Goal: Information Seeking & Learning: Learn about a topic

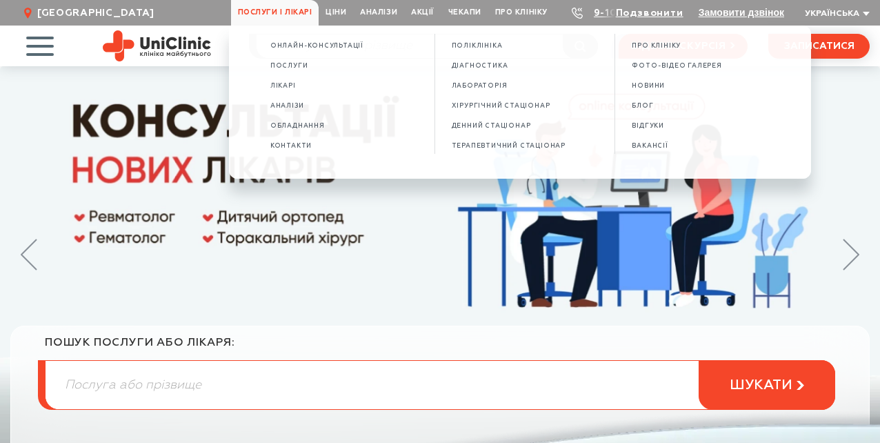
click at [270, 86] on li "Лікарі" at bounding box center [343, 87] width 147 height 14
click at [270, 88] on span "Лікарі" at bounding box center [283, 86] width 26 height 8
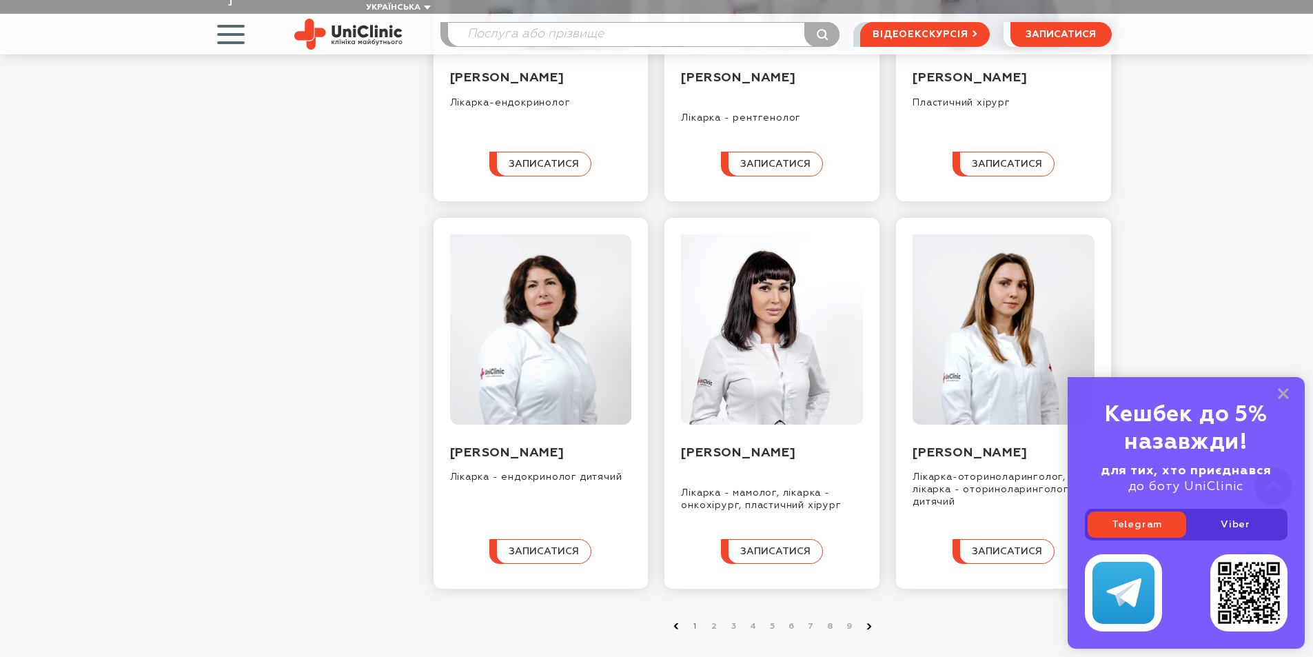
scroll to position [1241, 0]
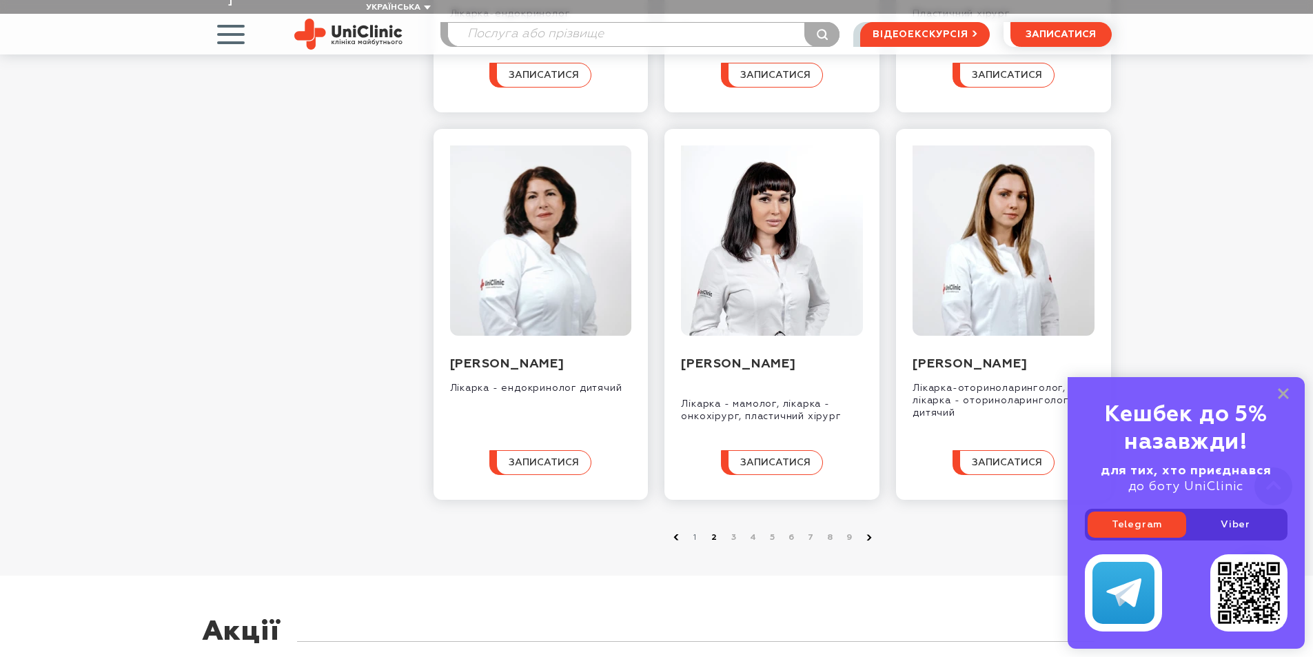
click at [720, 545] on link "2" at bounding box center [715, 538] width 14 height 14
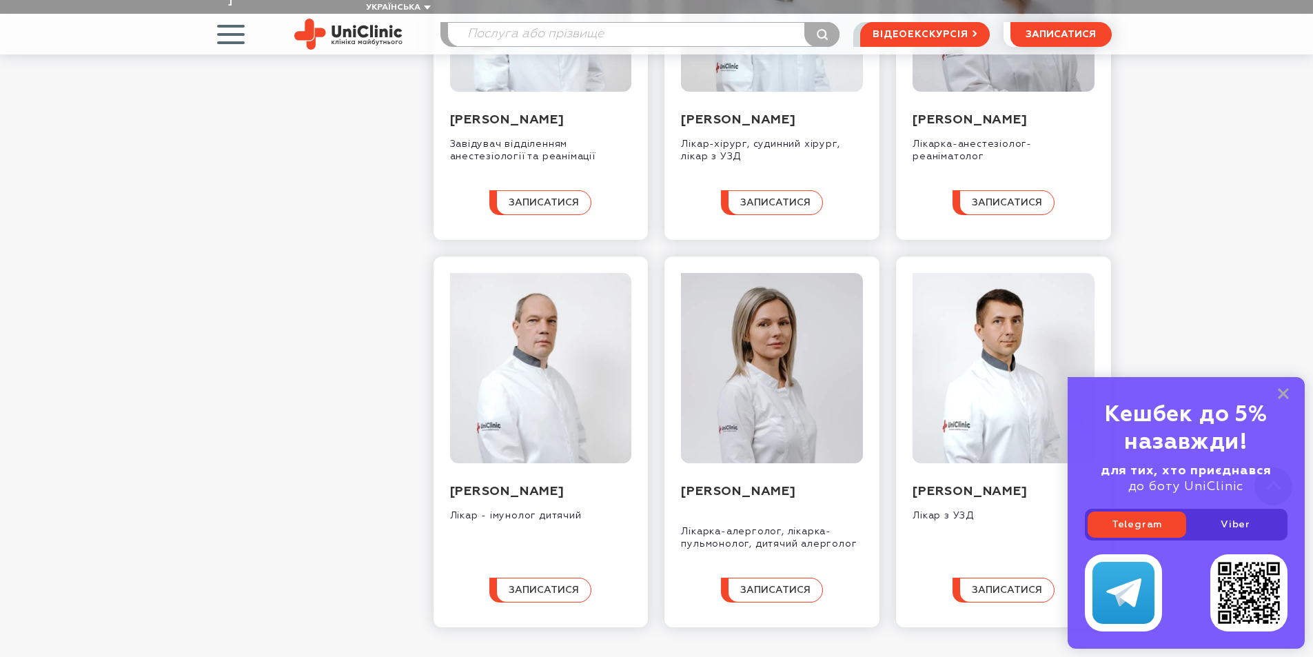
scroll to position [1172, 0]
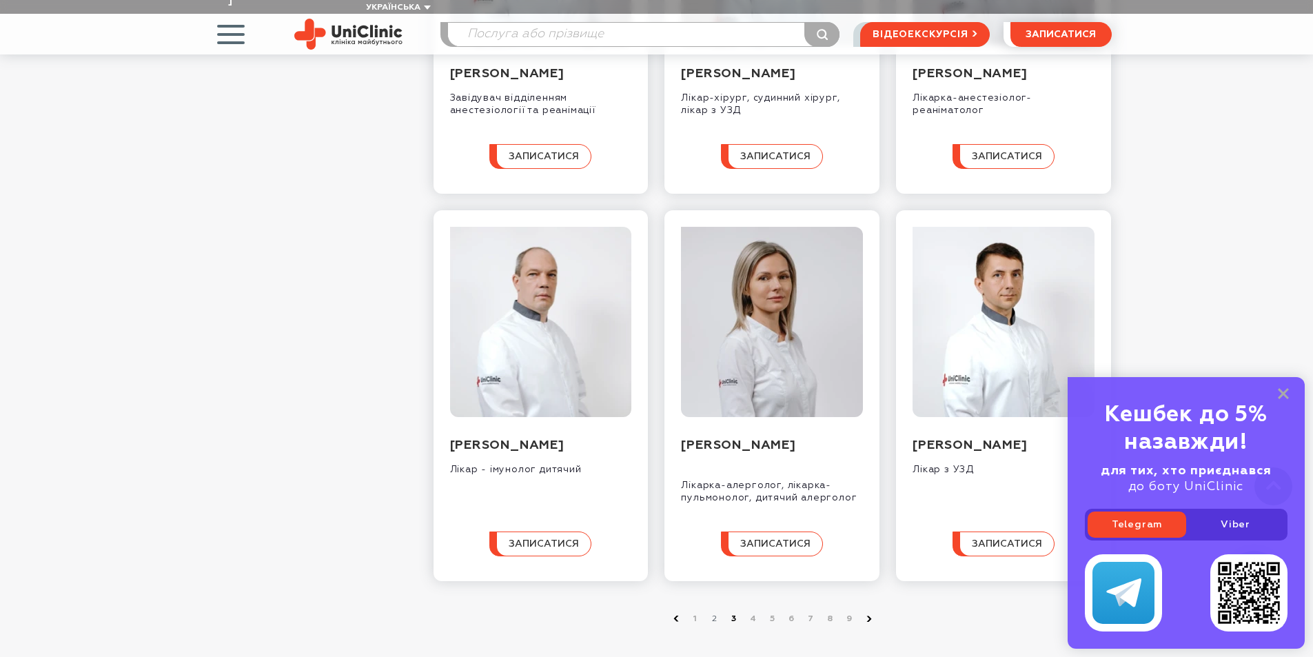
click at [729, 617] on link "3" at bounding box center [734, 619] width 14 height 14
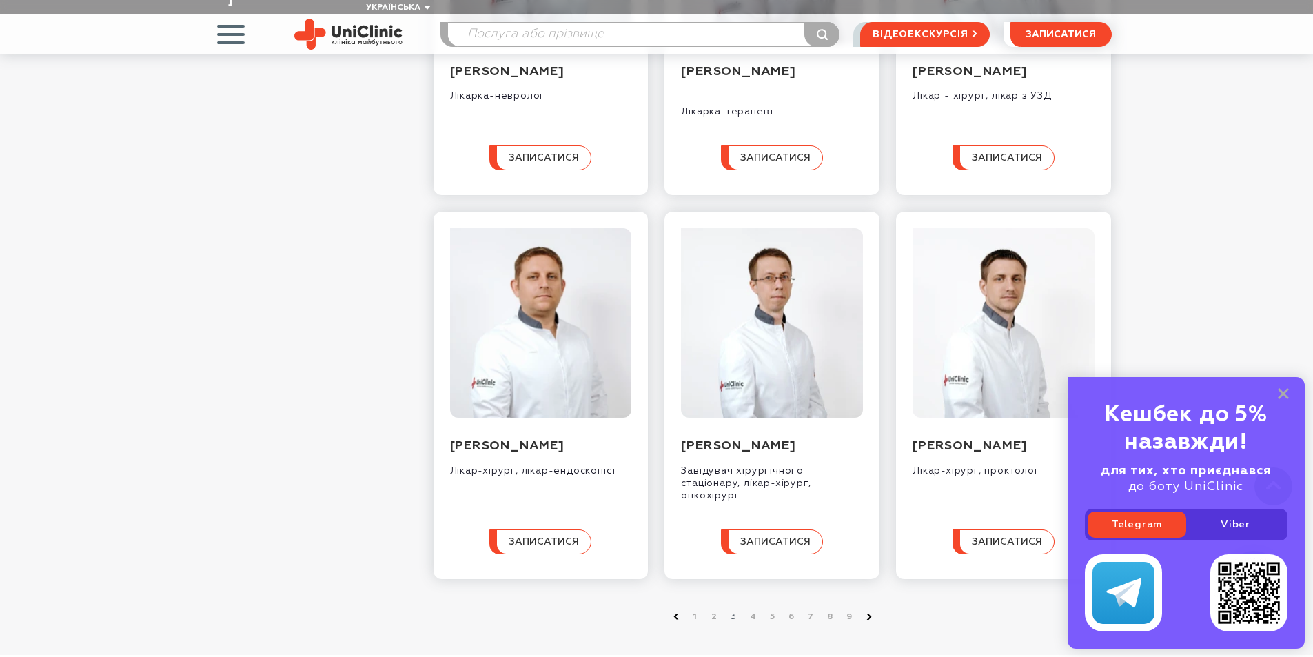
scroll to position [1448, 0]
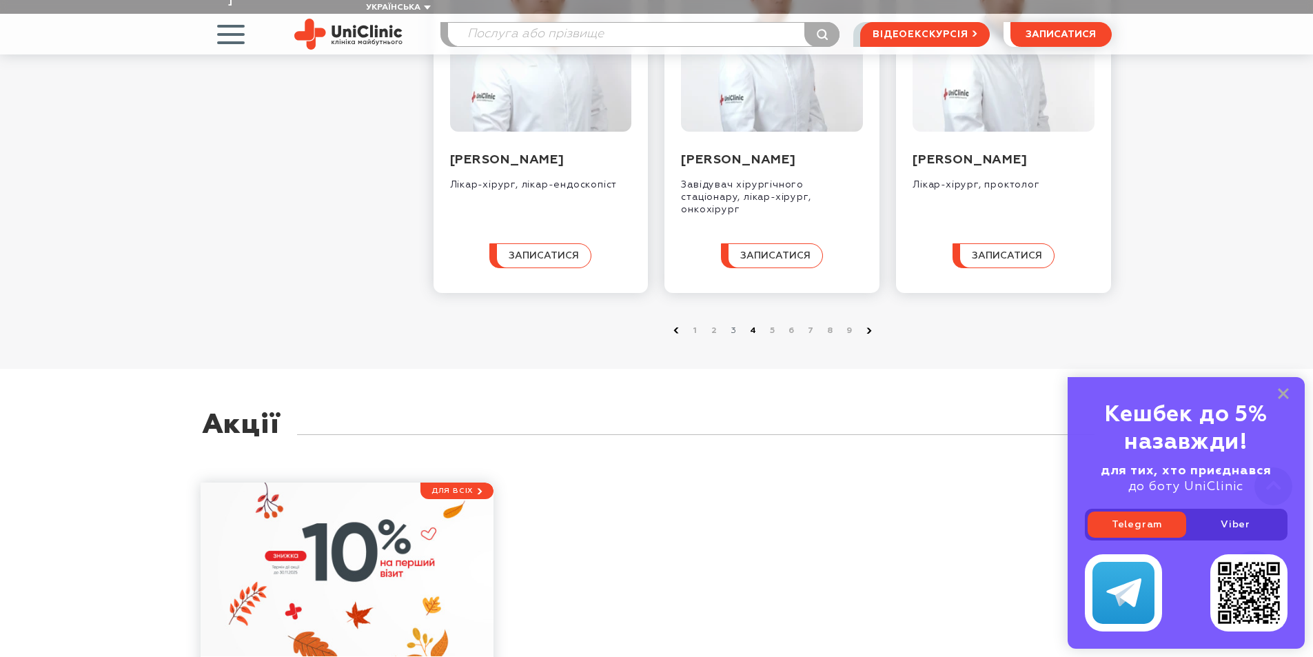
click at [750, 338] on link "4" at bounding box center [754, 331] width 14 height 14
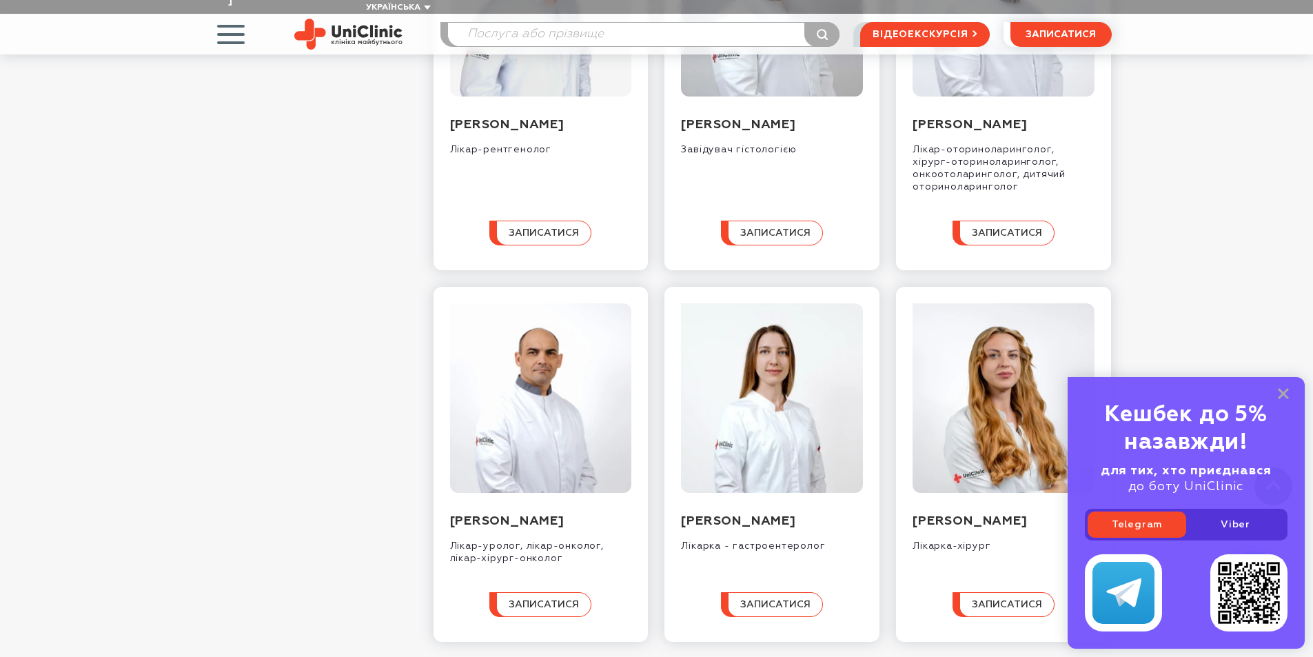
scroll to position [1172, 0]
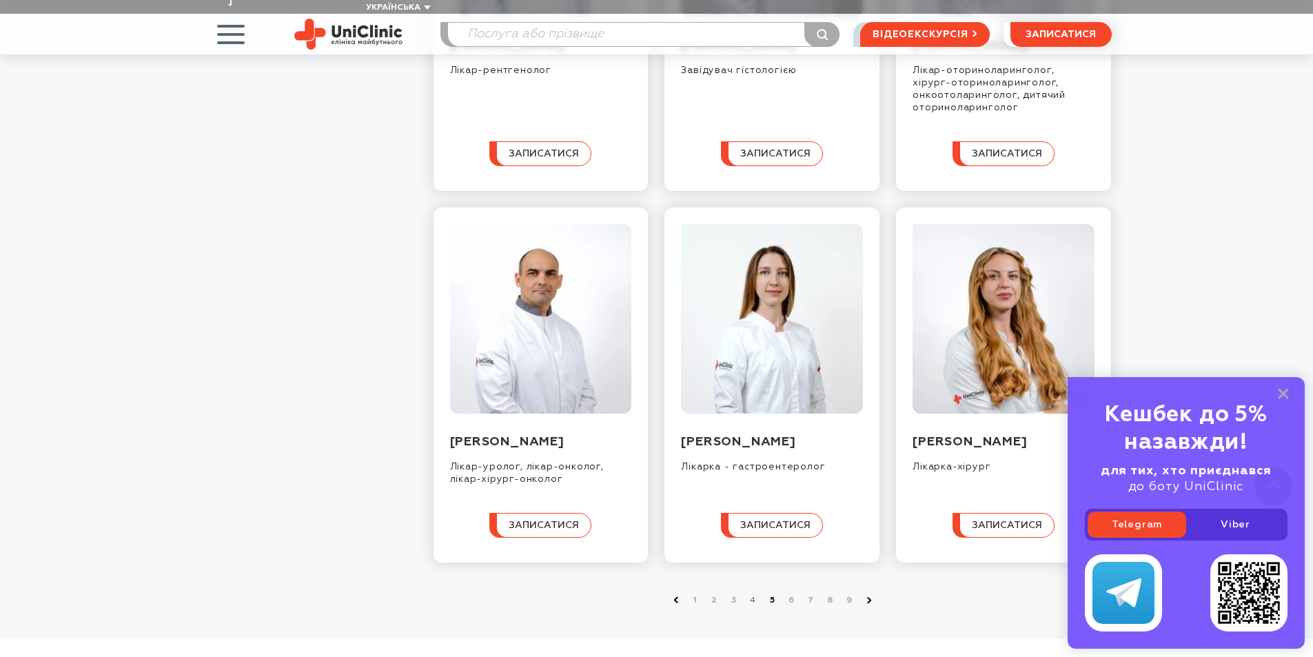
click at [773, 607] on link "5" at bounding box center [773, 601] width 14 height 14
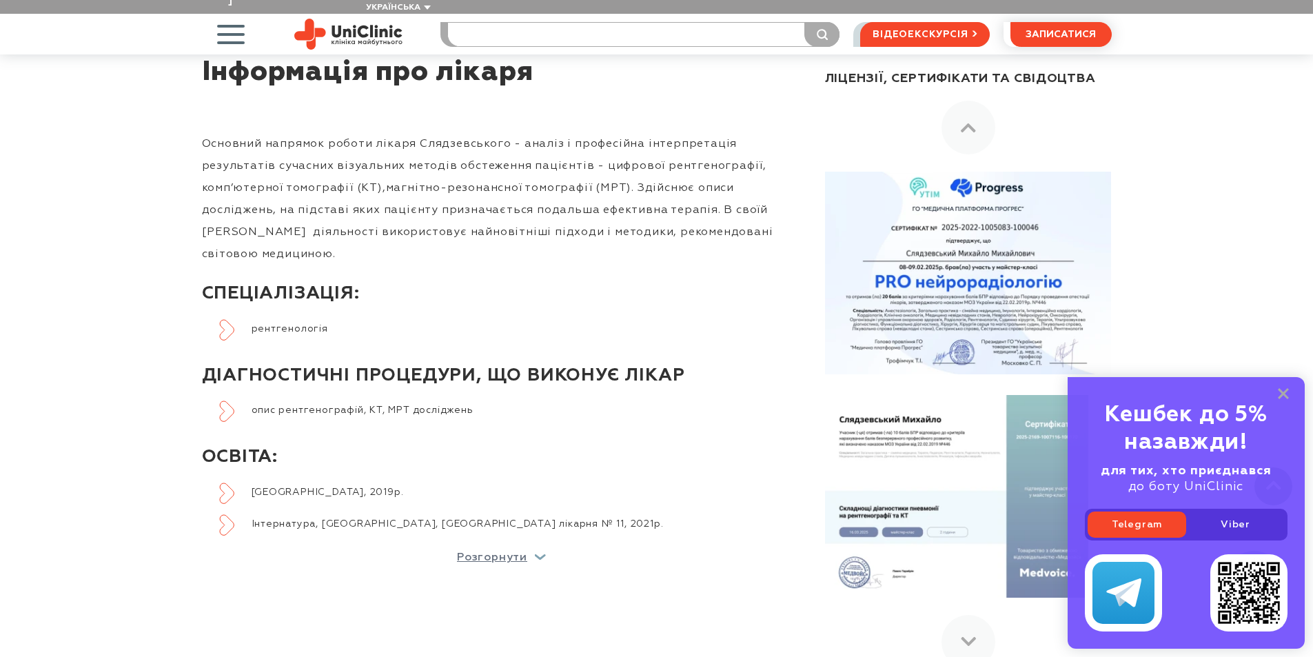
scroll to position [552, 0]
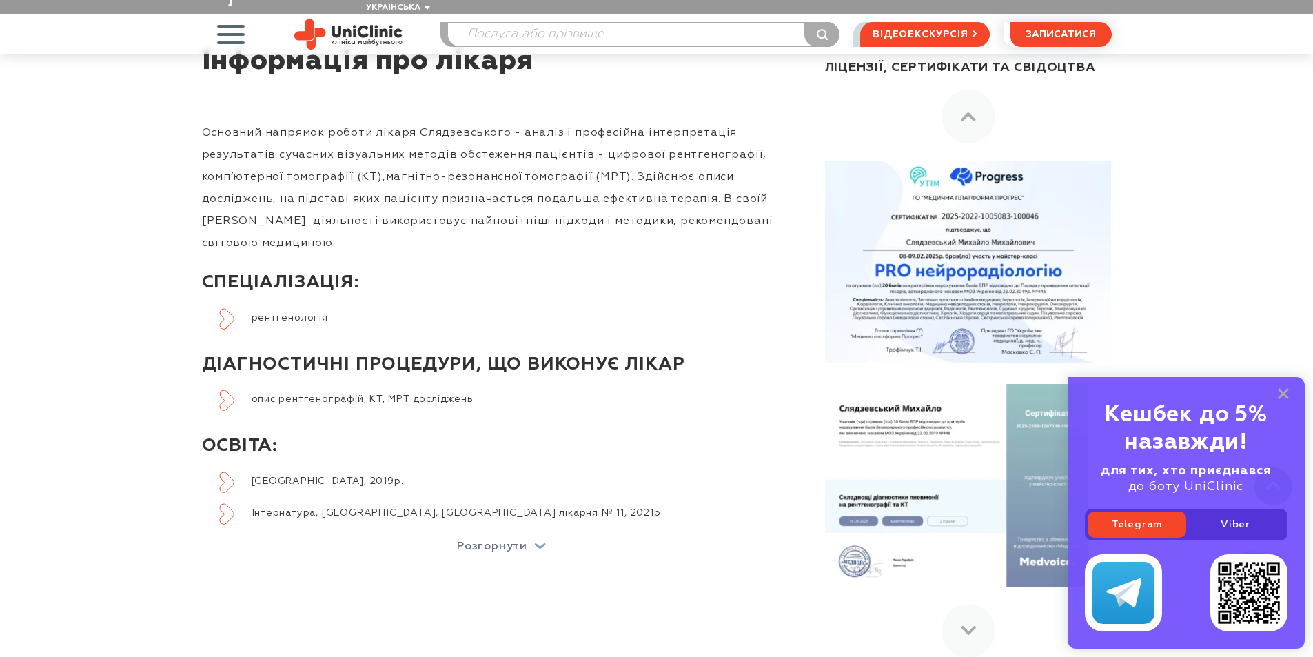
click at [487, 541] on p "Розгорнути" at bounding box center [492, 546] width 70 height 11
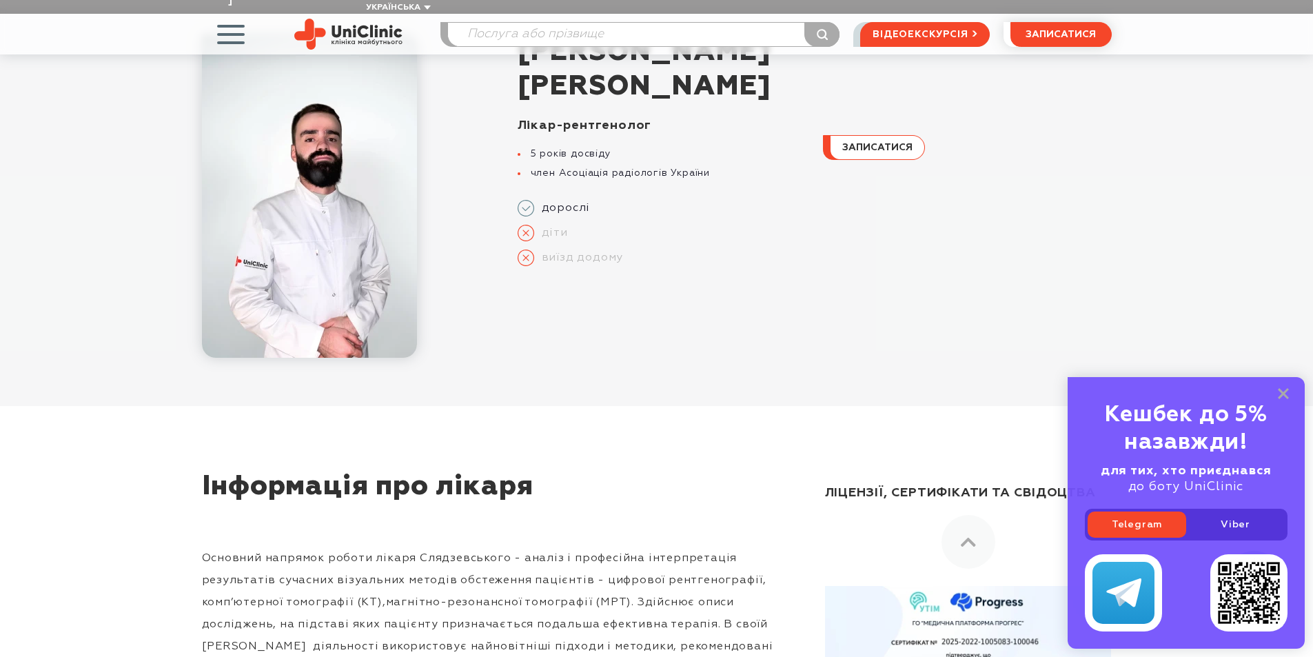
scroll to position [0, 0]
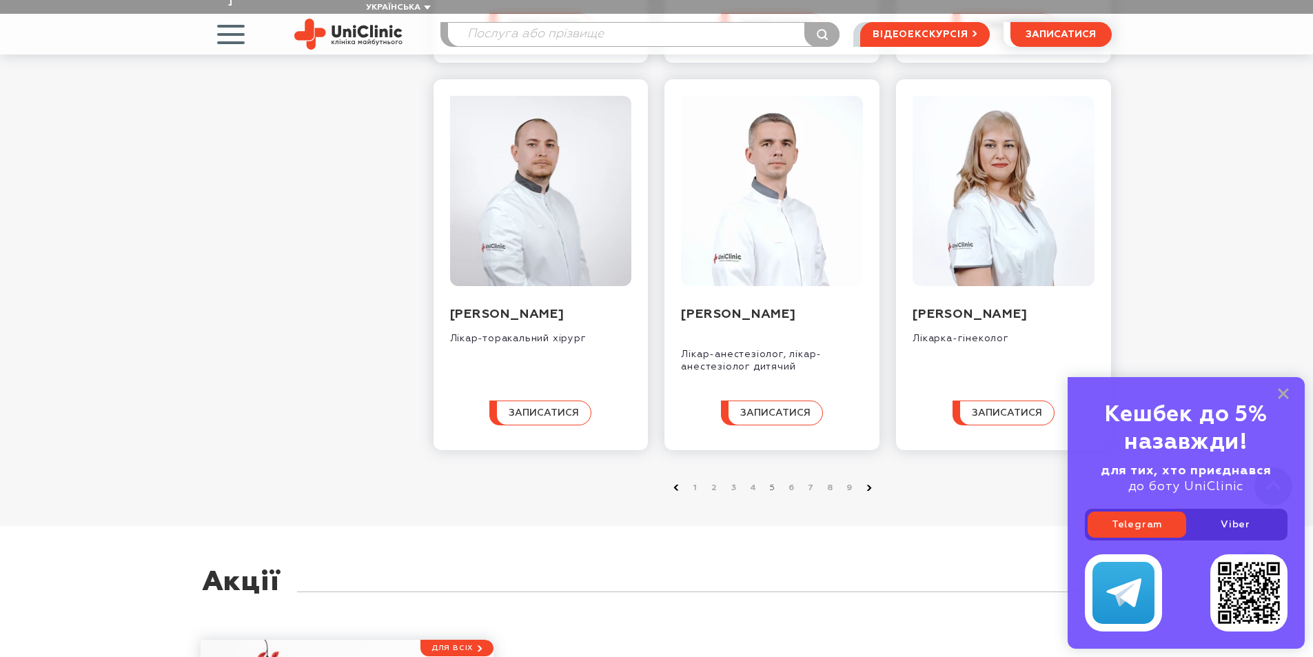
scroll to position [1448, 0]
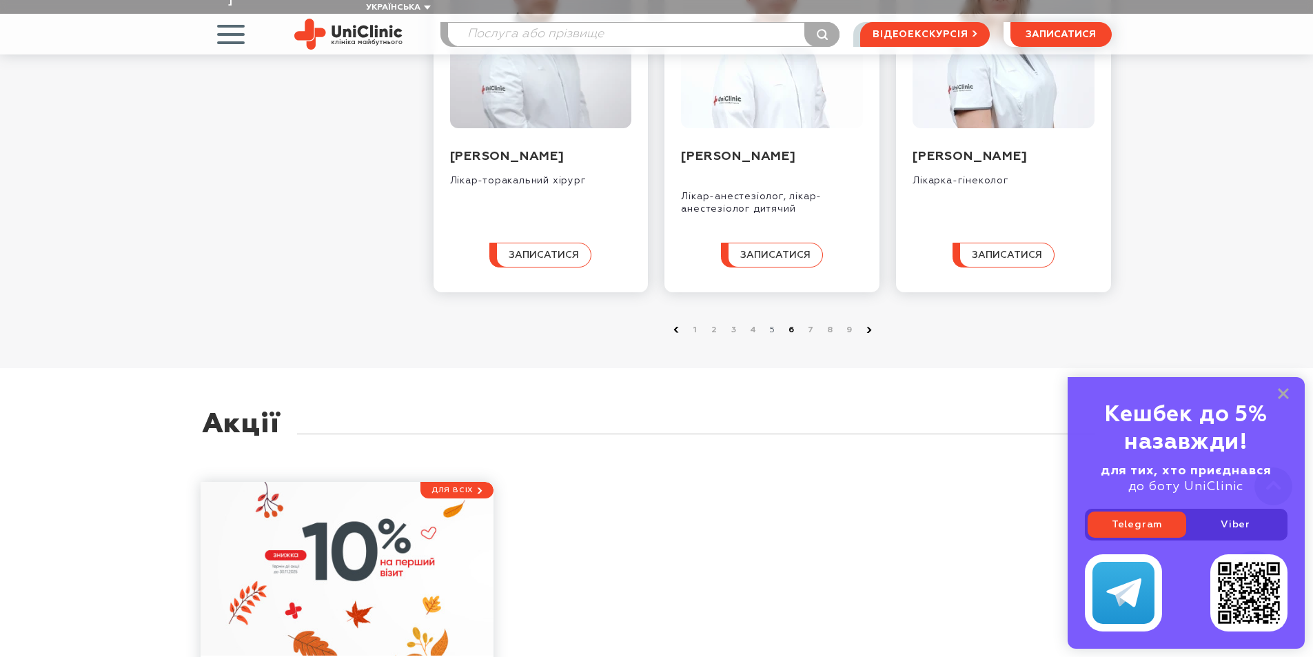
click at [790, 332] on link "6" at bounding box center [792, 330] width 14 height 14
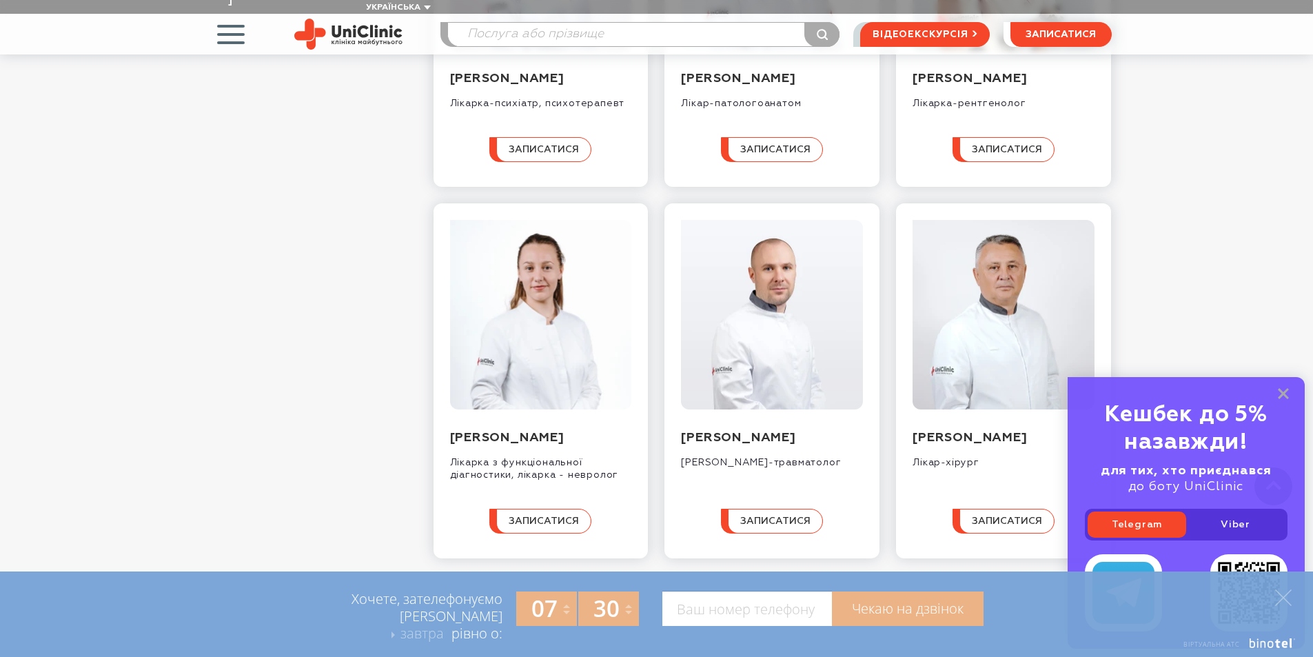
scroll to position [1241, 0]
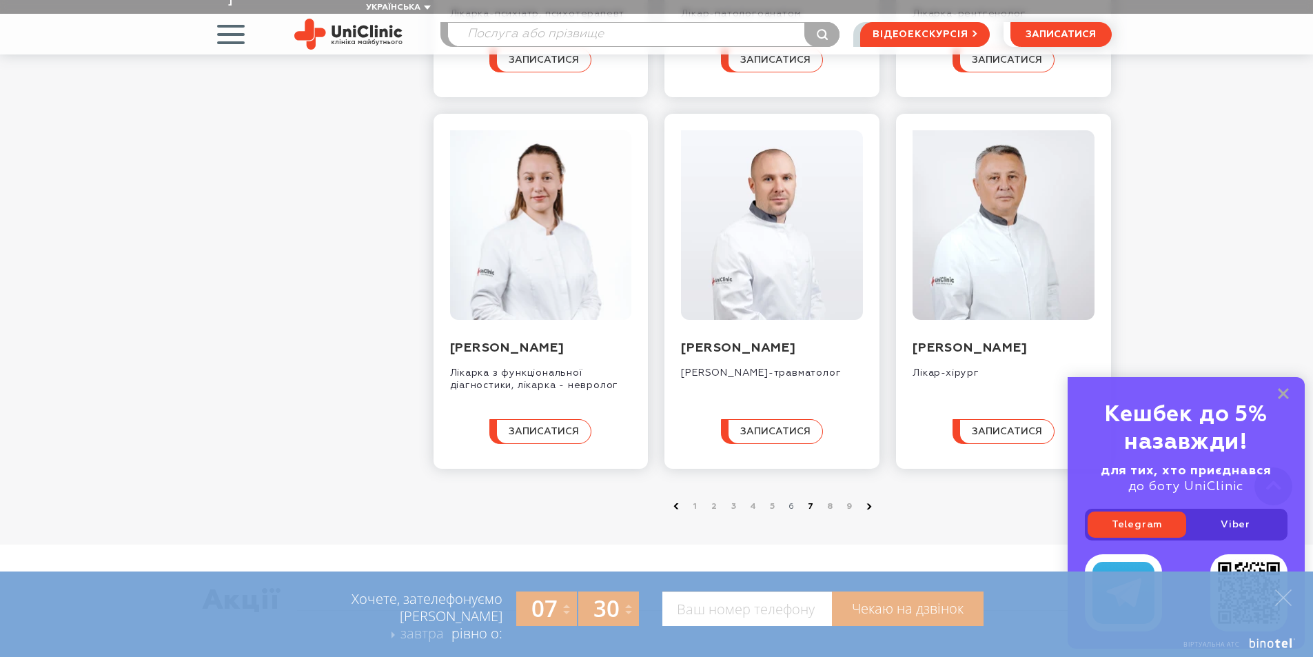
click at [808, 514] on link "7" at bounding box center [812, 507] width 14 height 14
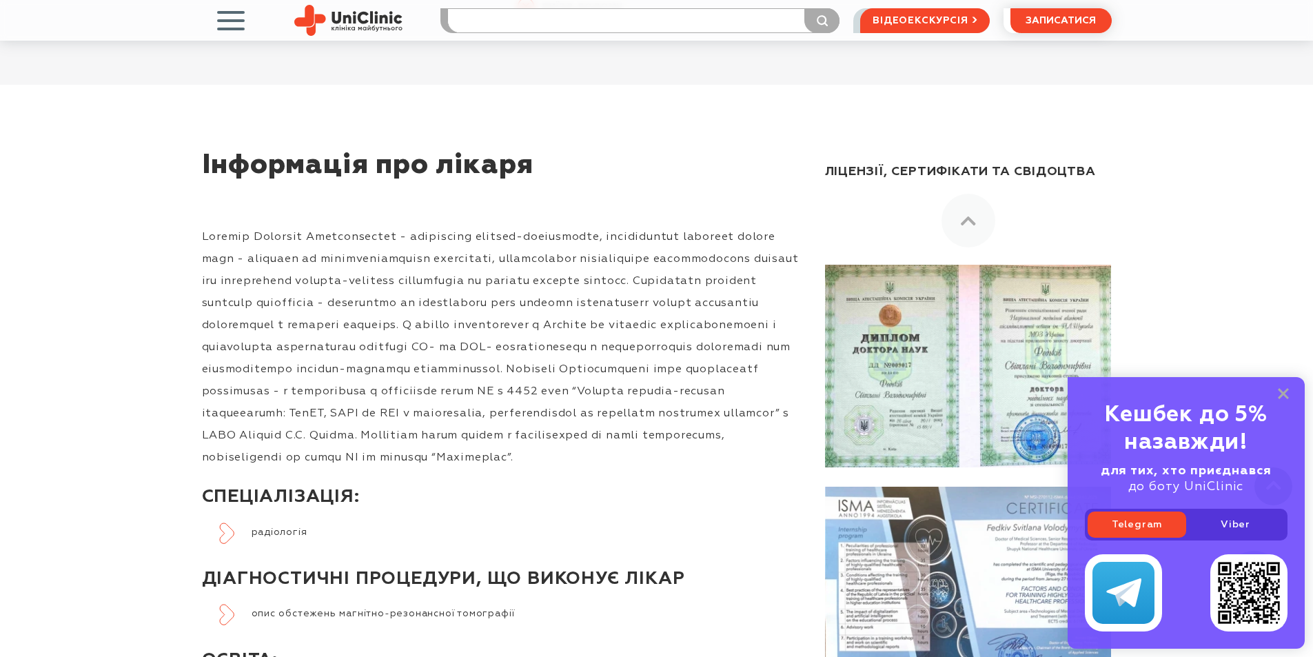
scroll to position [552, 0]
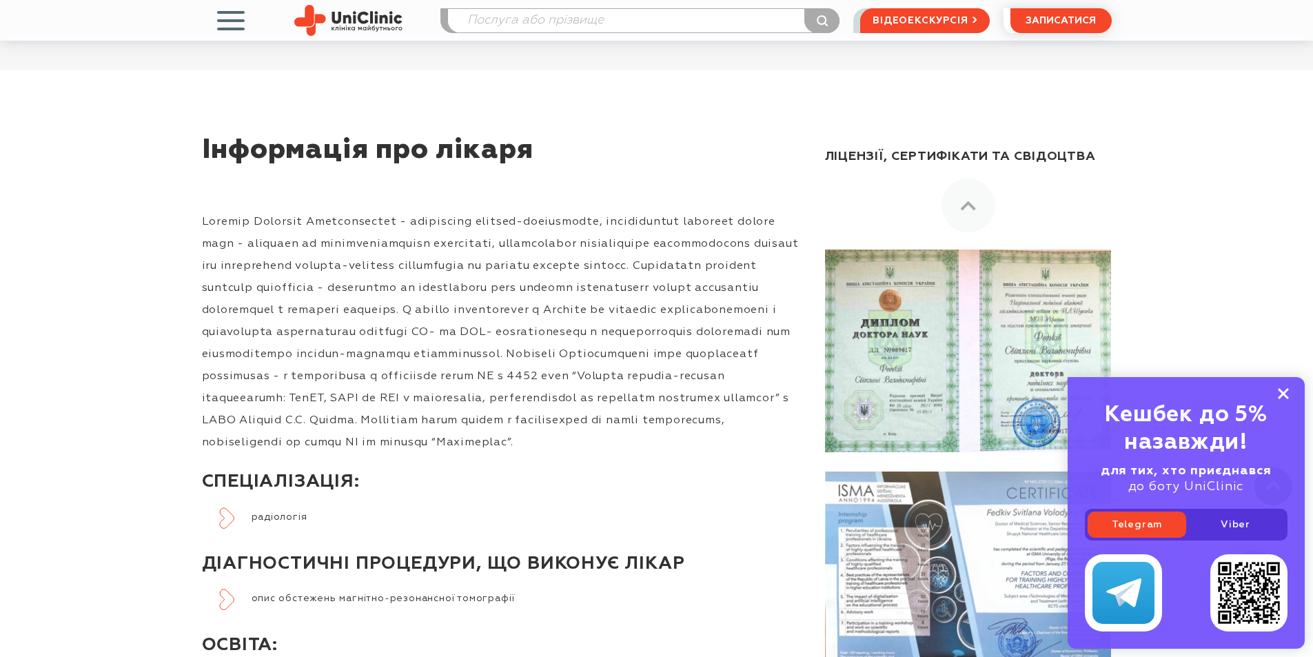
click at [1283, 391] on icon at bounding box center [1283, 394] width 11 height 12
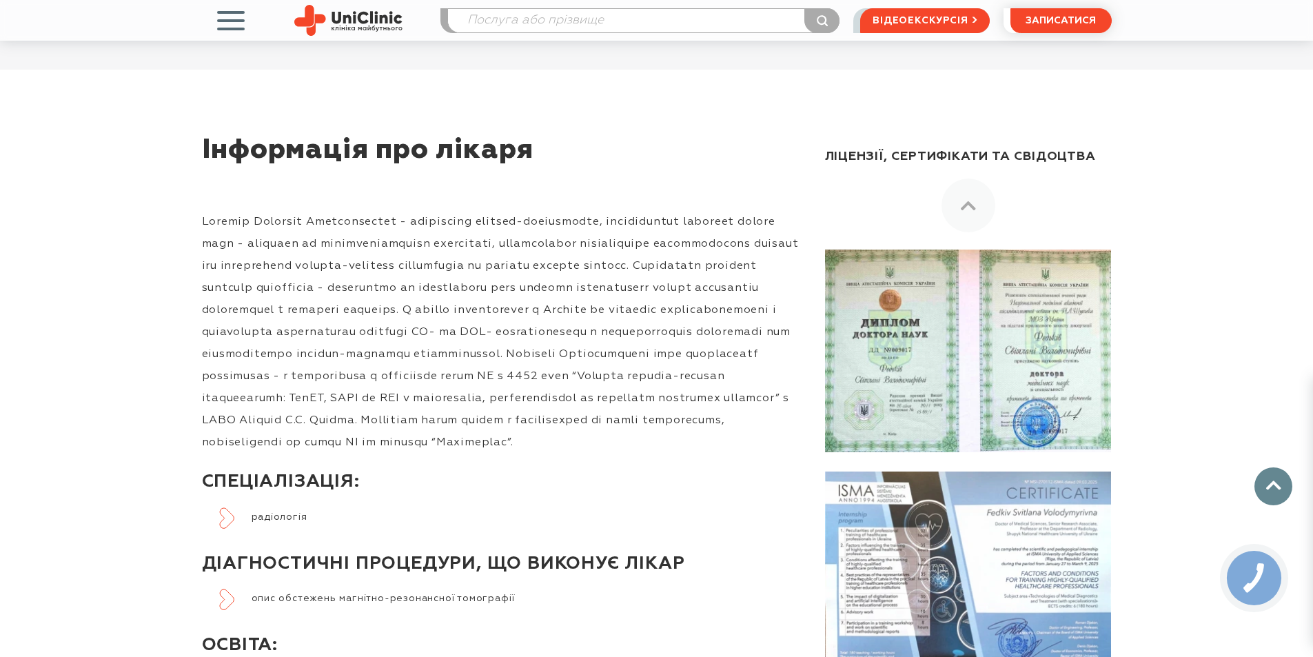
click at [929, 332] on img at bounding box center [968, 351] width 286 height 203
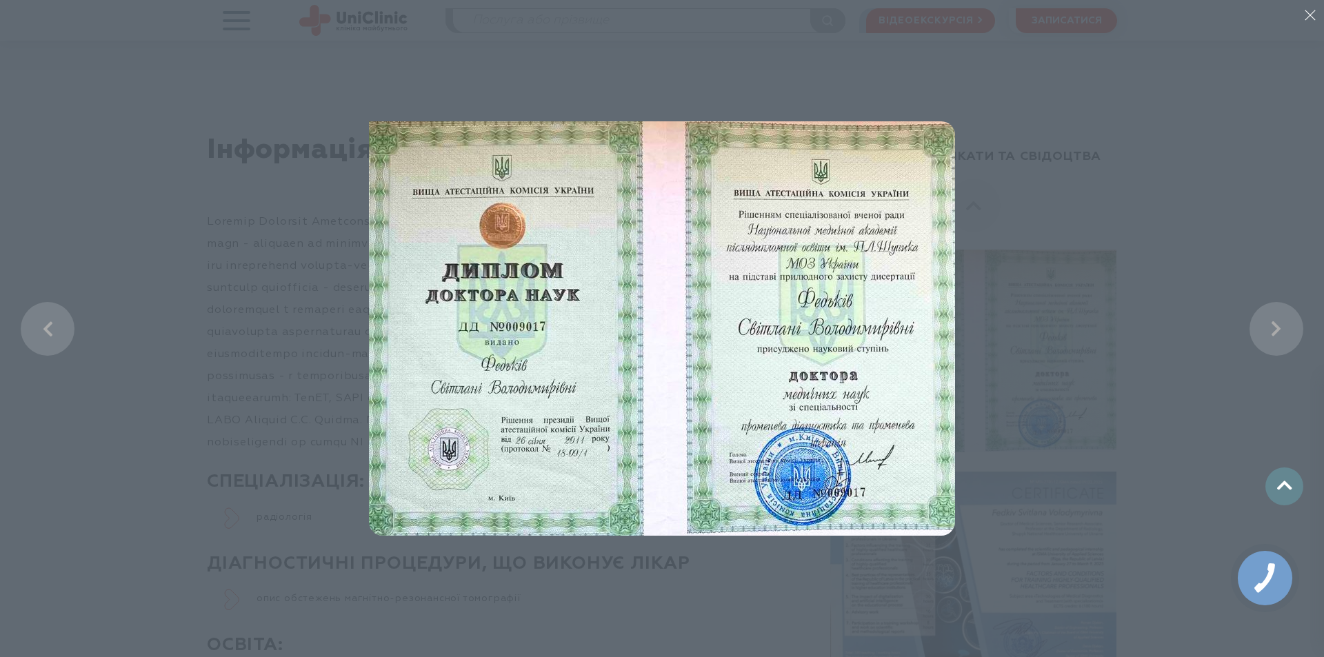
click at [1114, 366] on li at bounding box center [662, 328] width 1324 height 657
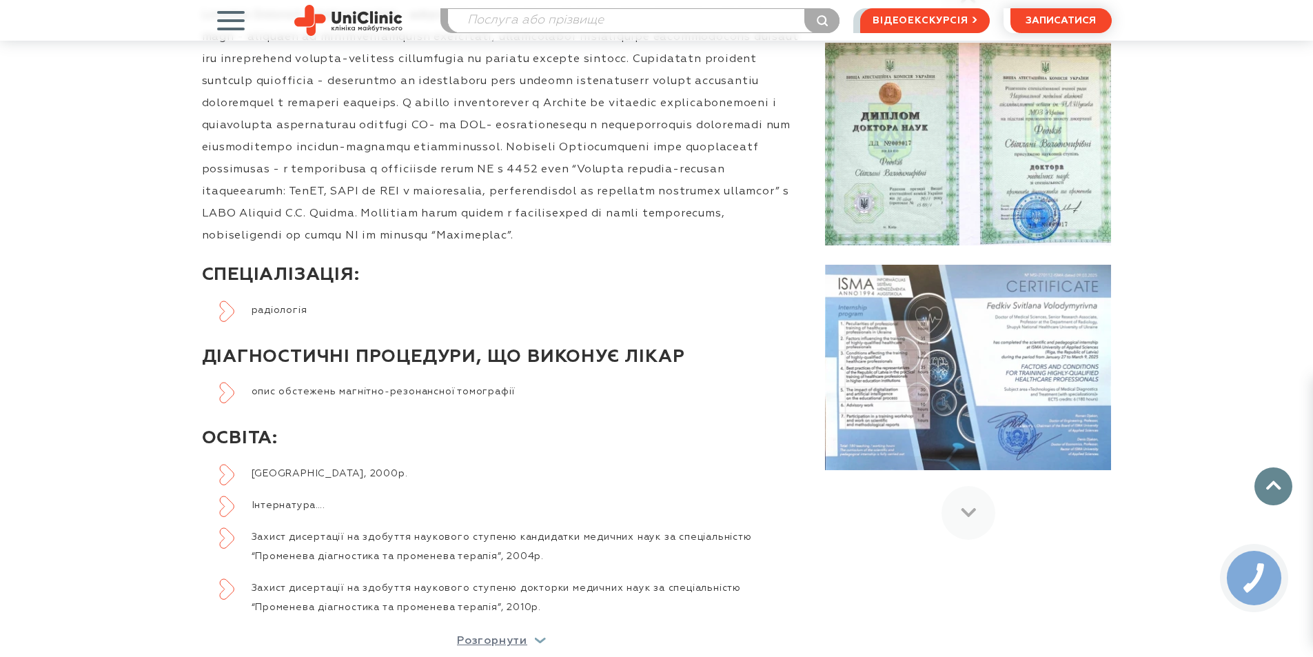
scroll to position [827, 0]
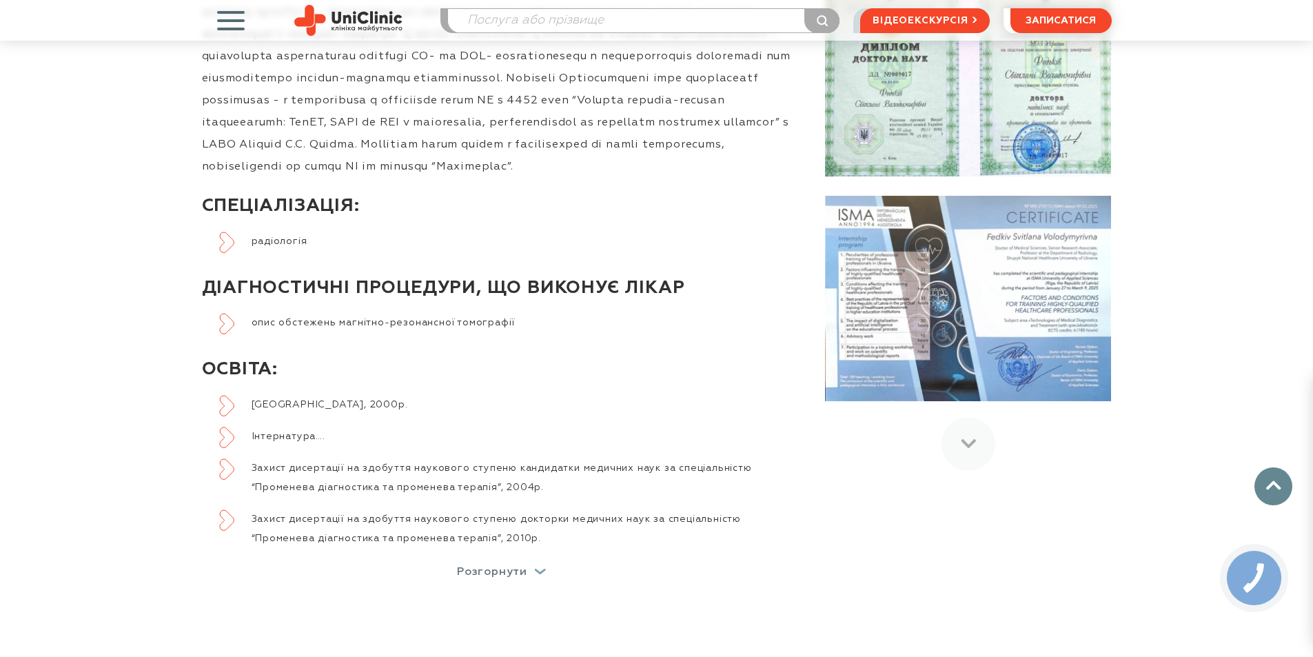
click at [471, 567] on p "Розгорнути" at bounding box center [492, 572] width 70 height 11
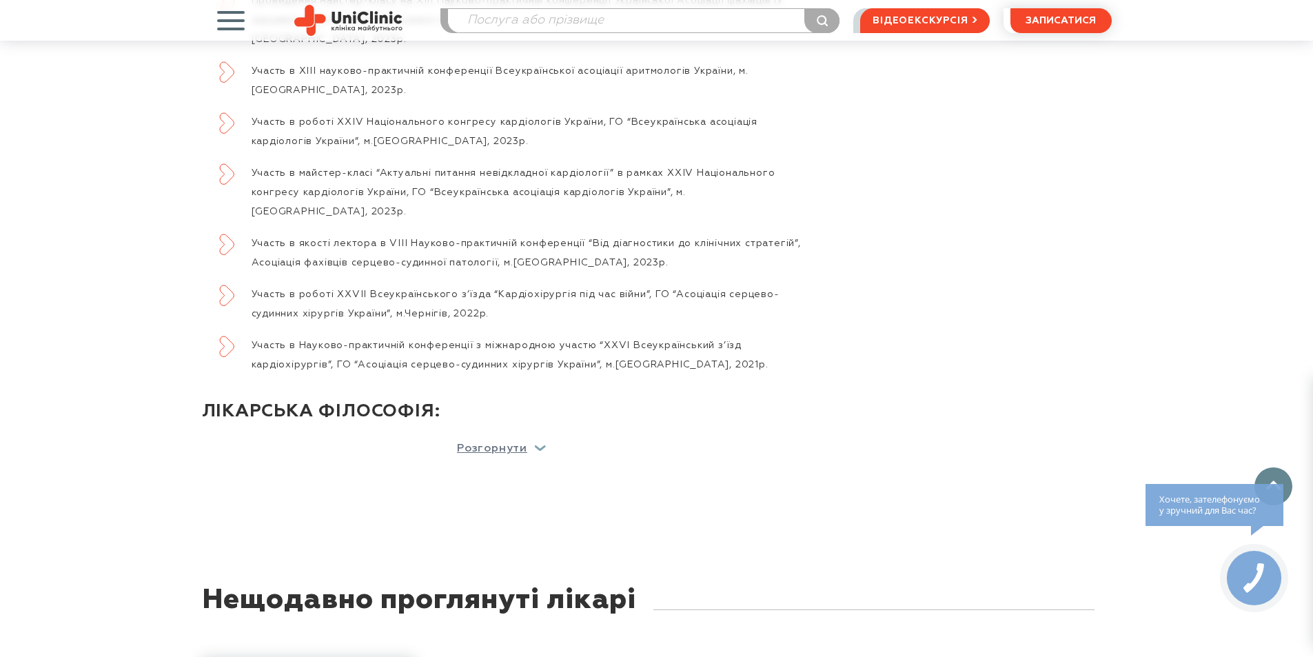
scroll to position [1931, 0]
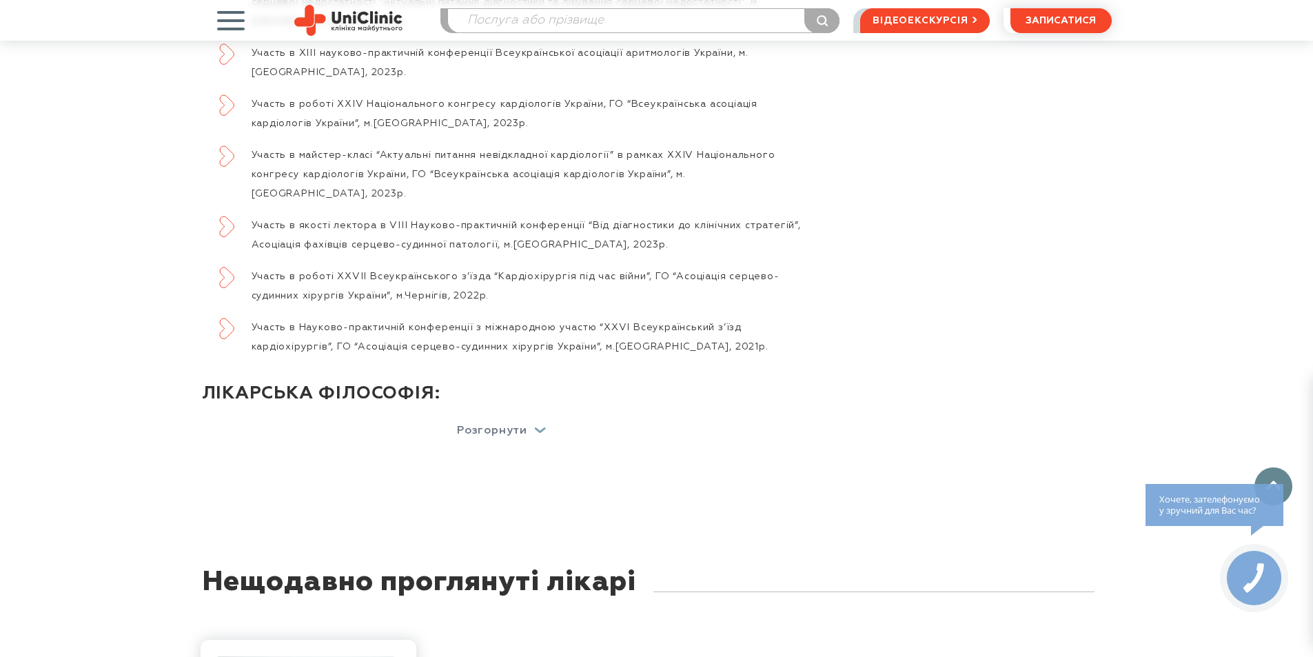
click at [518, 425] on p "Розгорнути" at bounding box center [492, 430] width 70 height 11
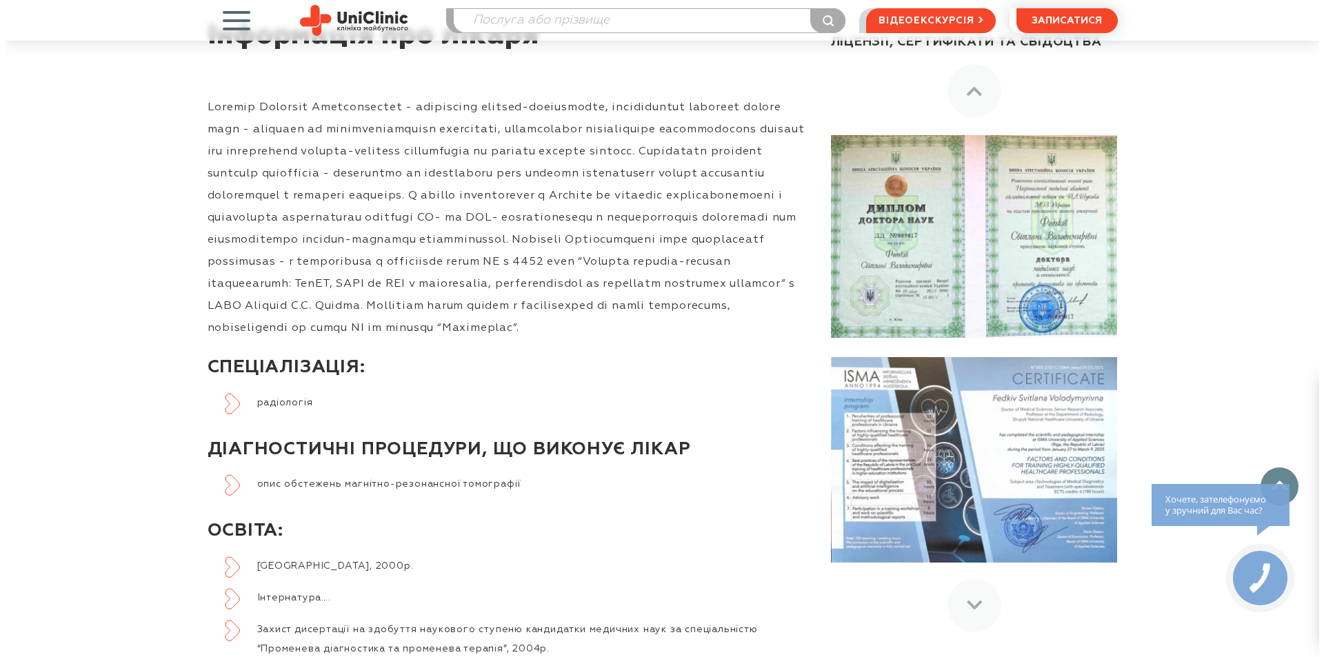
scroll to position [663, 0]
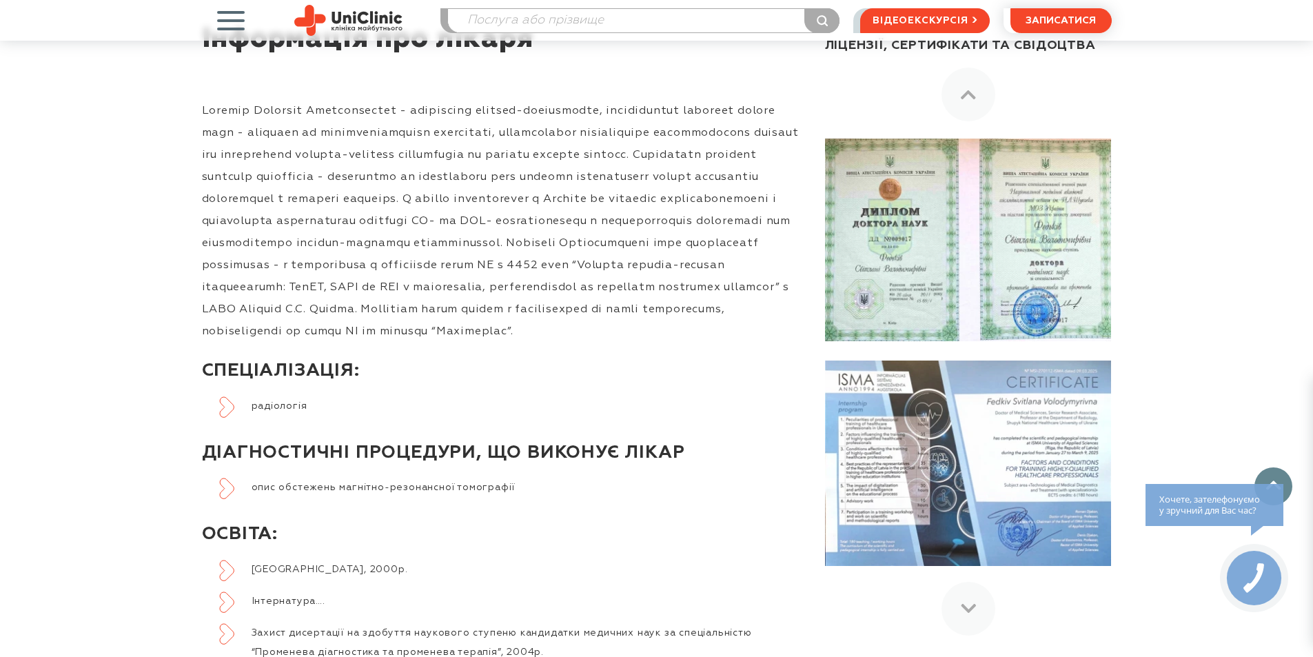
click at [973, 500] on img at bounding box center [968, 463] width 286 height 205
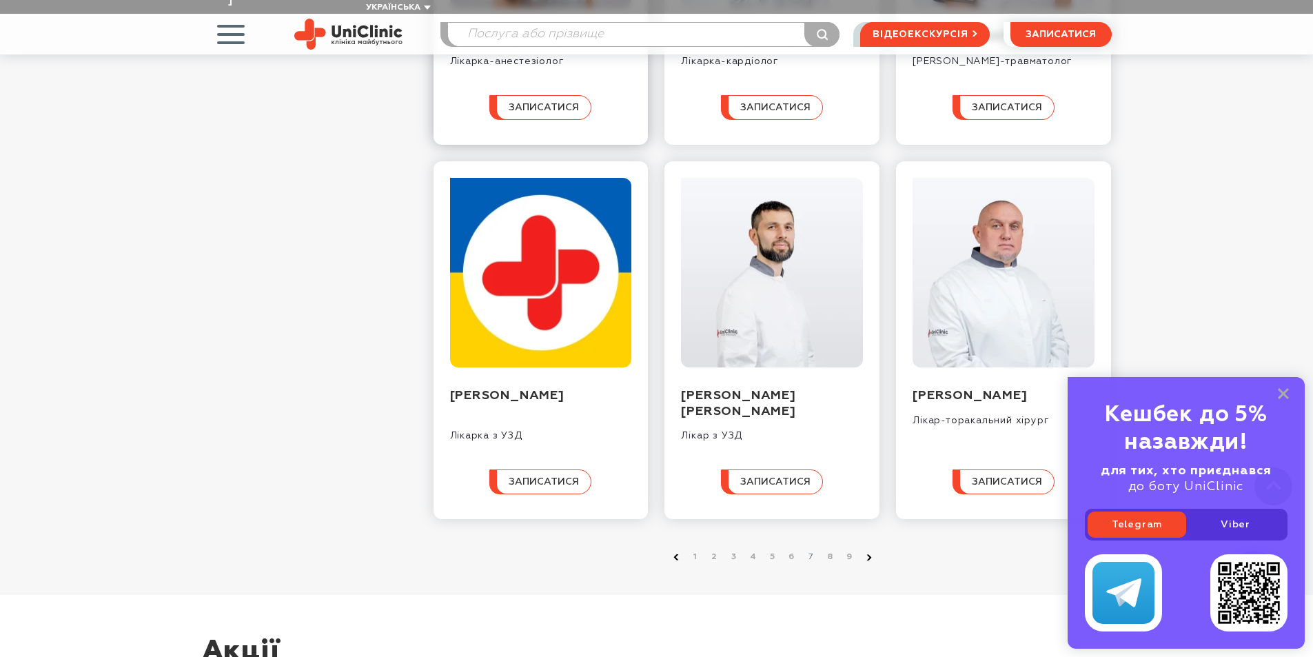
scroll to position [1172, 0]
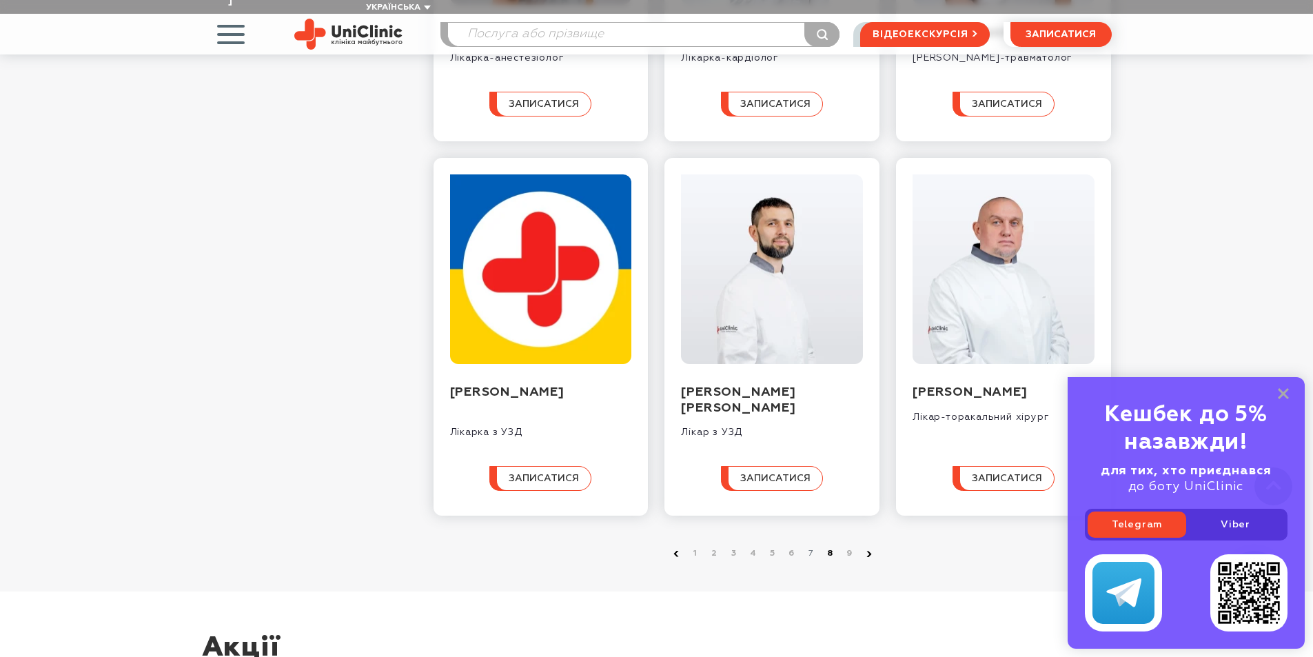
click at [831, 561] on link "8" at bounding box center [831, 554] width 14 height 14
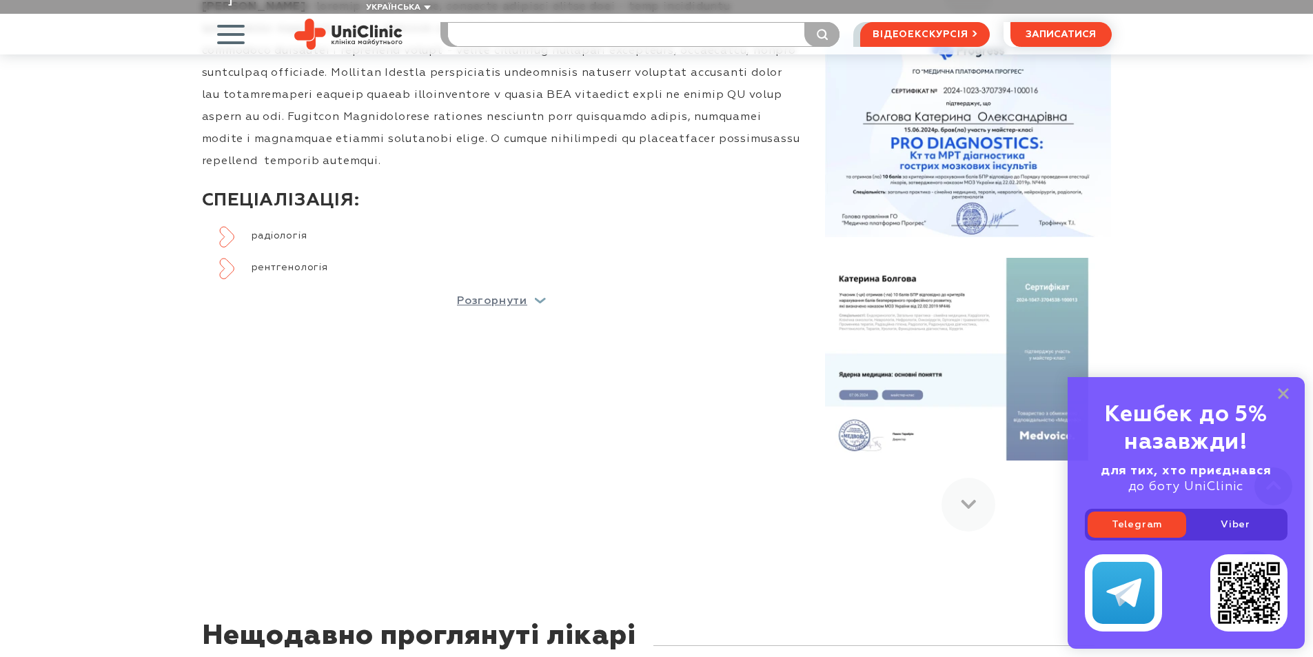
scroll to position [689, 0]
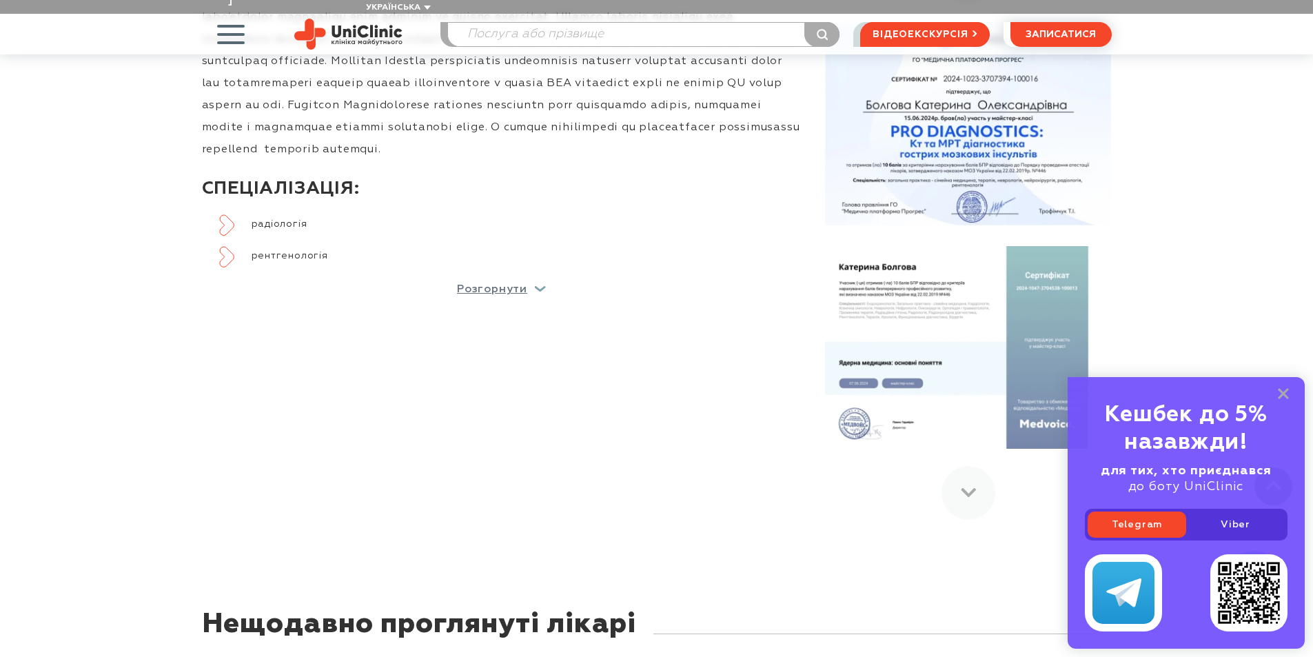
click at [494, 283] on div "Інформація про лікаря [PERSON_NAME]: радіологія рентгенологія Розгорнути ДІАГНО…" at bounding box center [490, 214] width 623 height 612
click at [494, 284] on p "Розгорнути" at bounding box center [492, 289] width 70 height 11
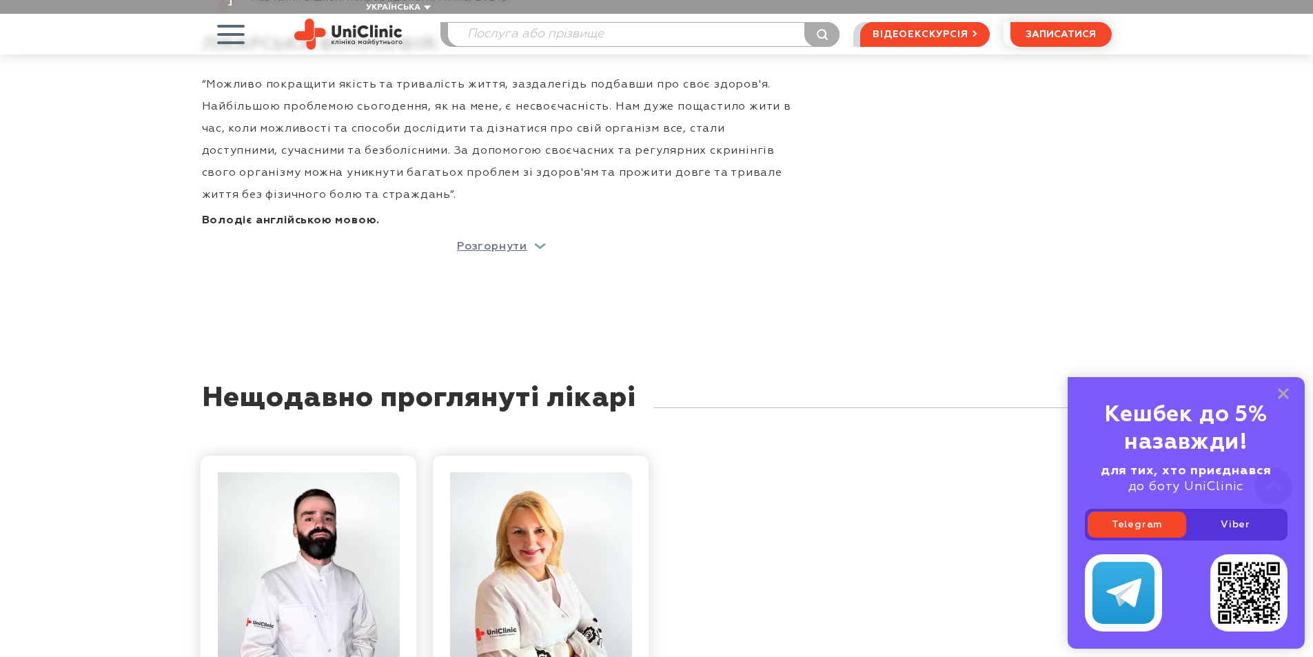
scroll to position [1931, 0]
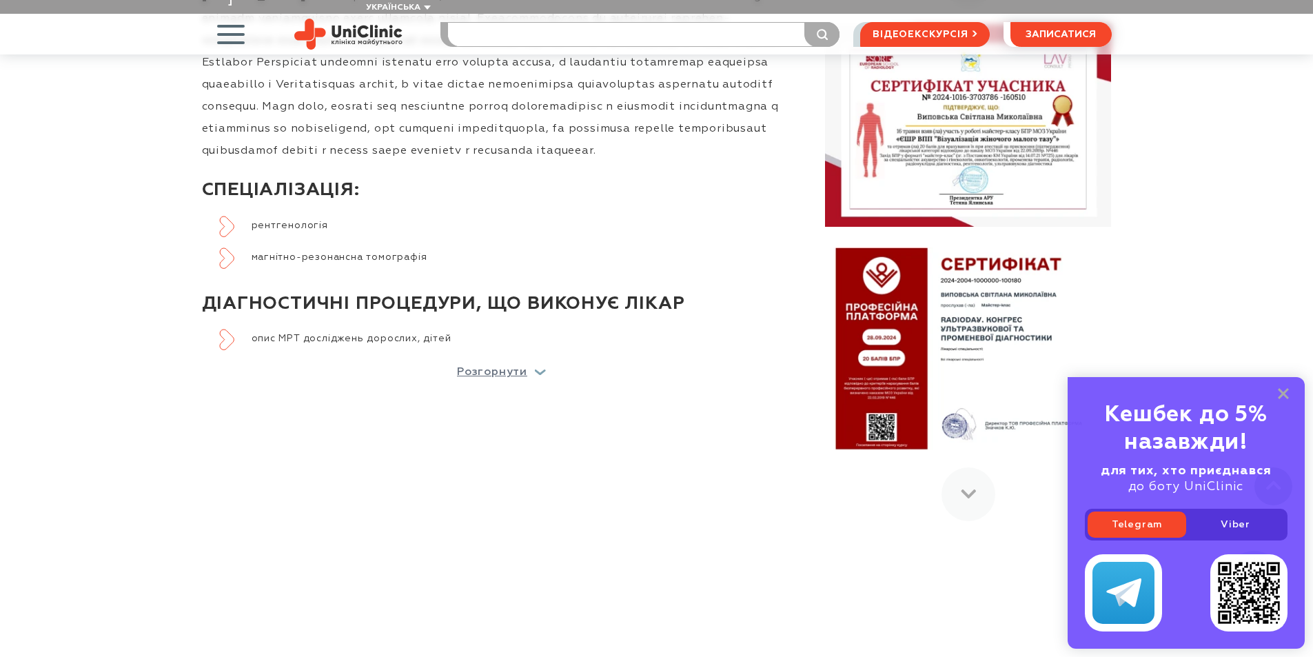
scroll to position [689, 0]
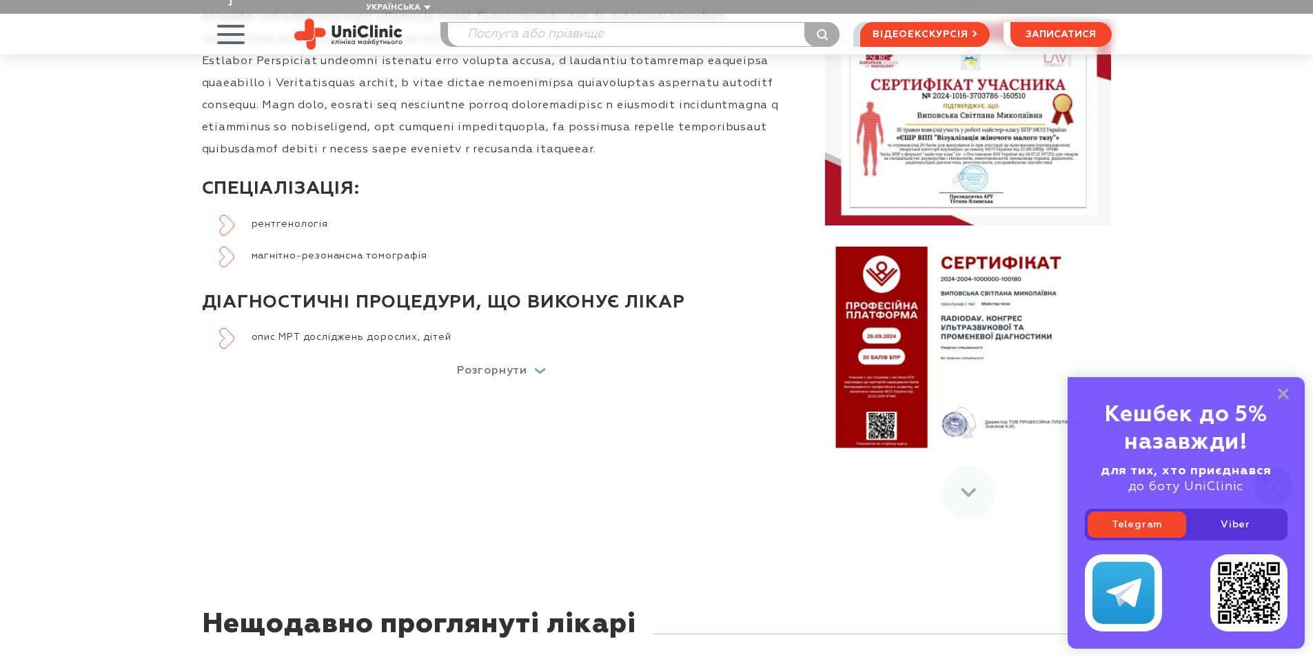
click at [503, 376] on p "Розгорнути" at bounding box center [492, 370] width 70 height 11
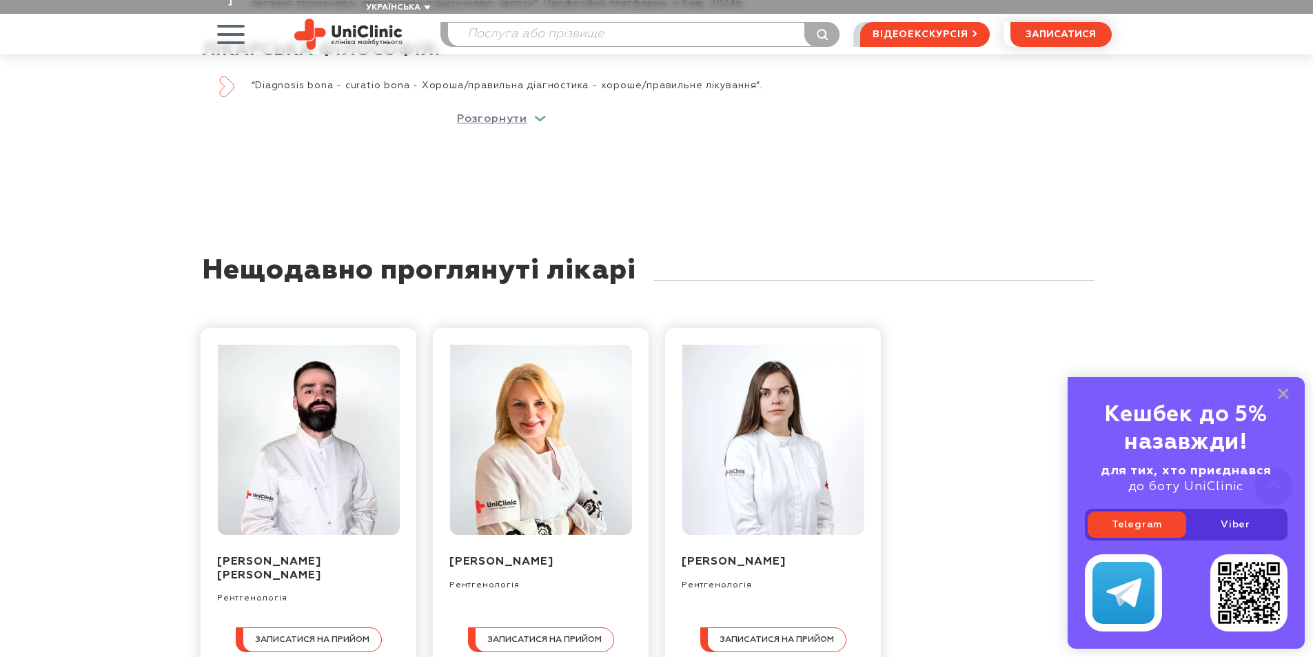
scroll to position [1724, 0]
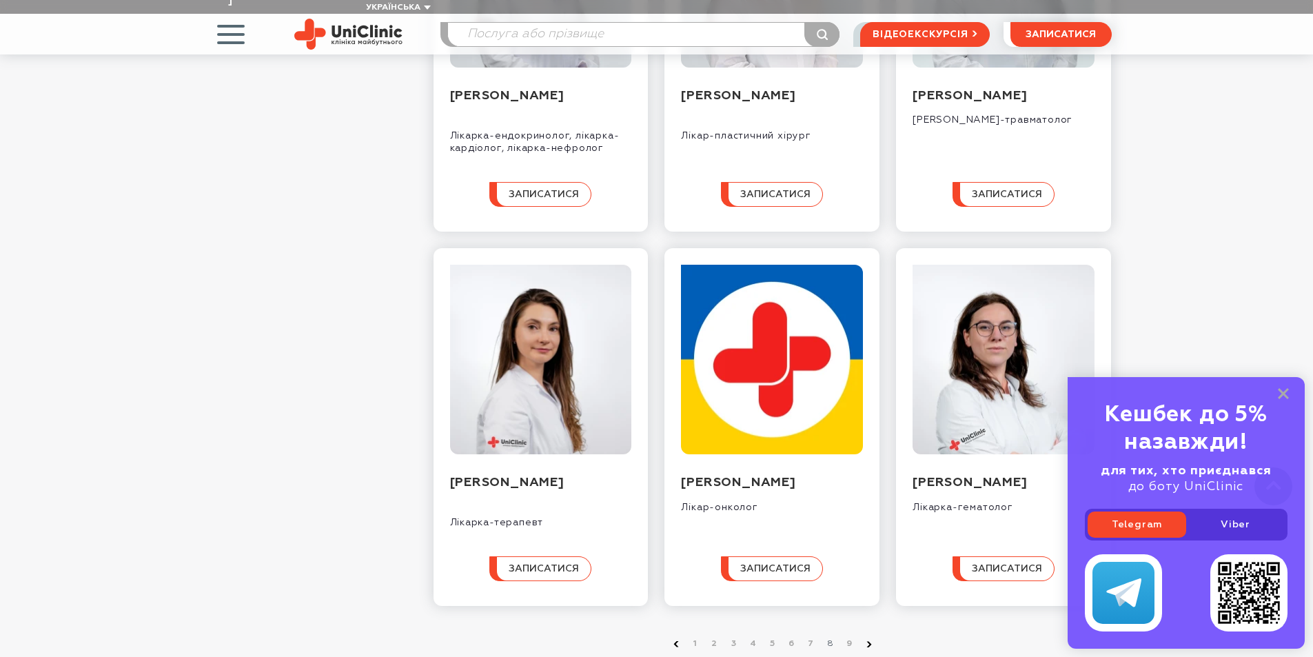
scroll to position [1172, 0]
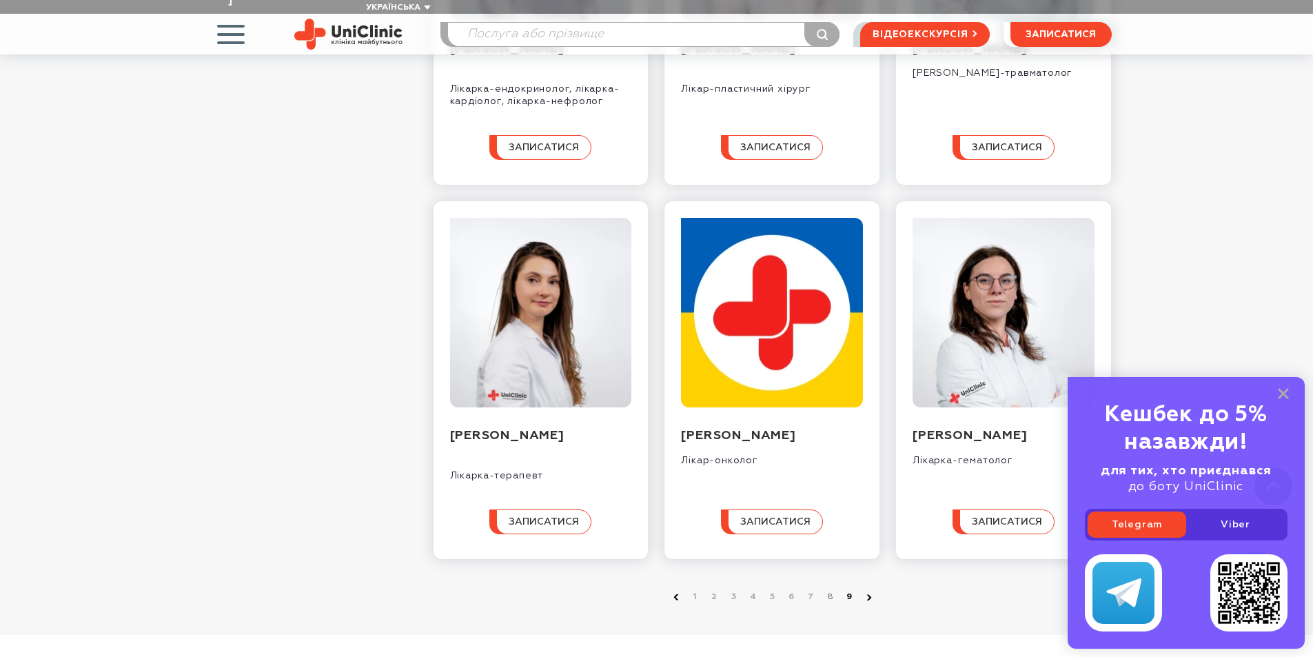
click at [847, 590] on link "9" at bounding box center [850, 597] width 14 height 14
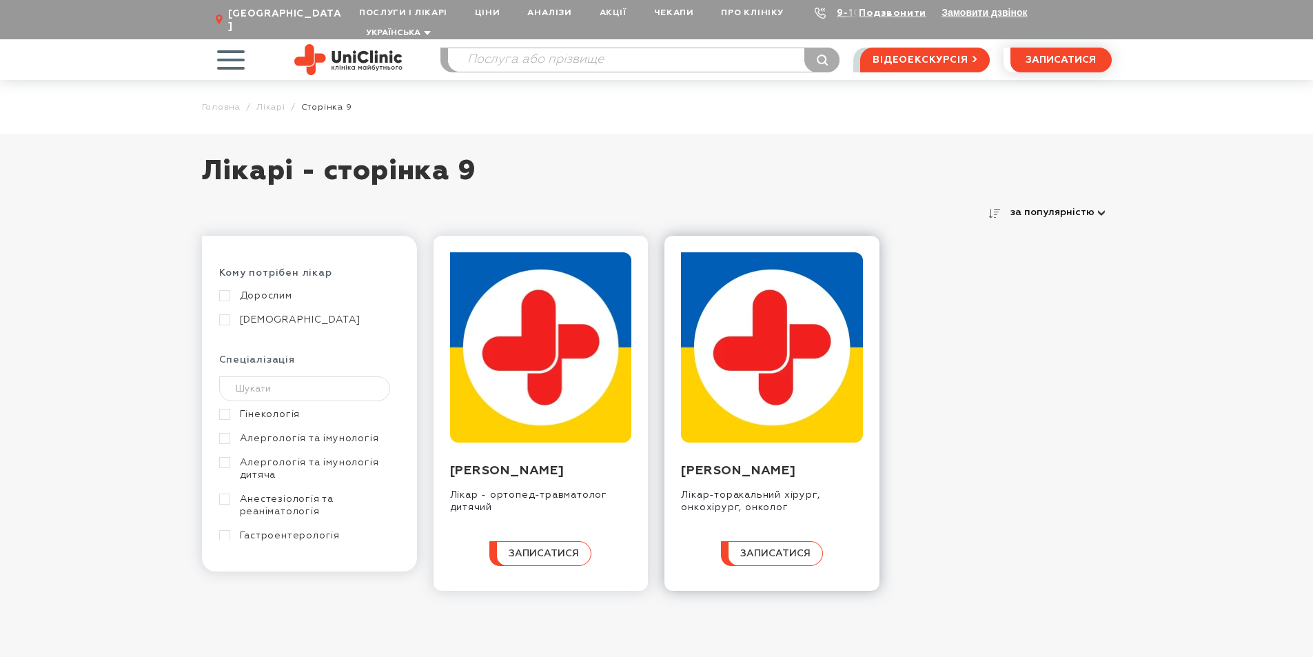
click at [814, 299] on img at bounding box center [772, 347] width 182 height 190
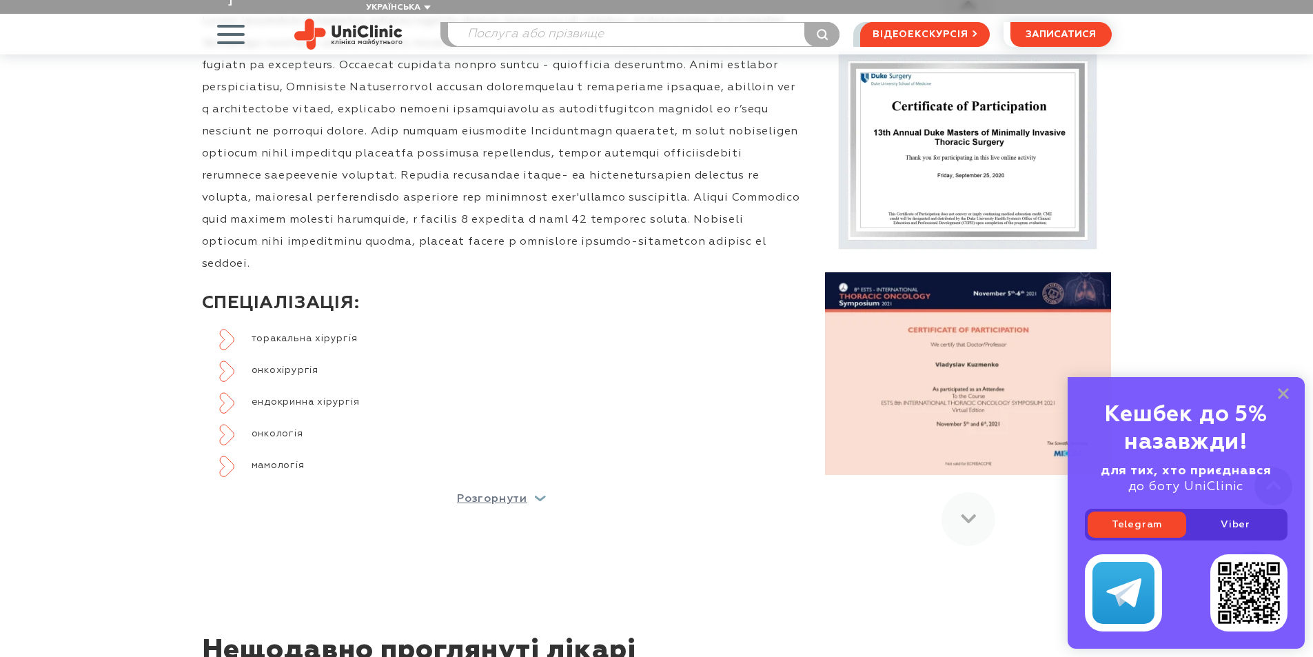
scroll to position [689, 0]
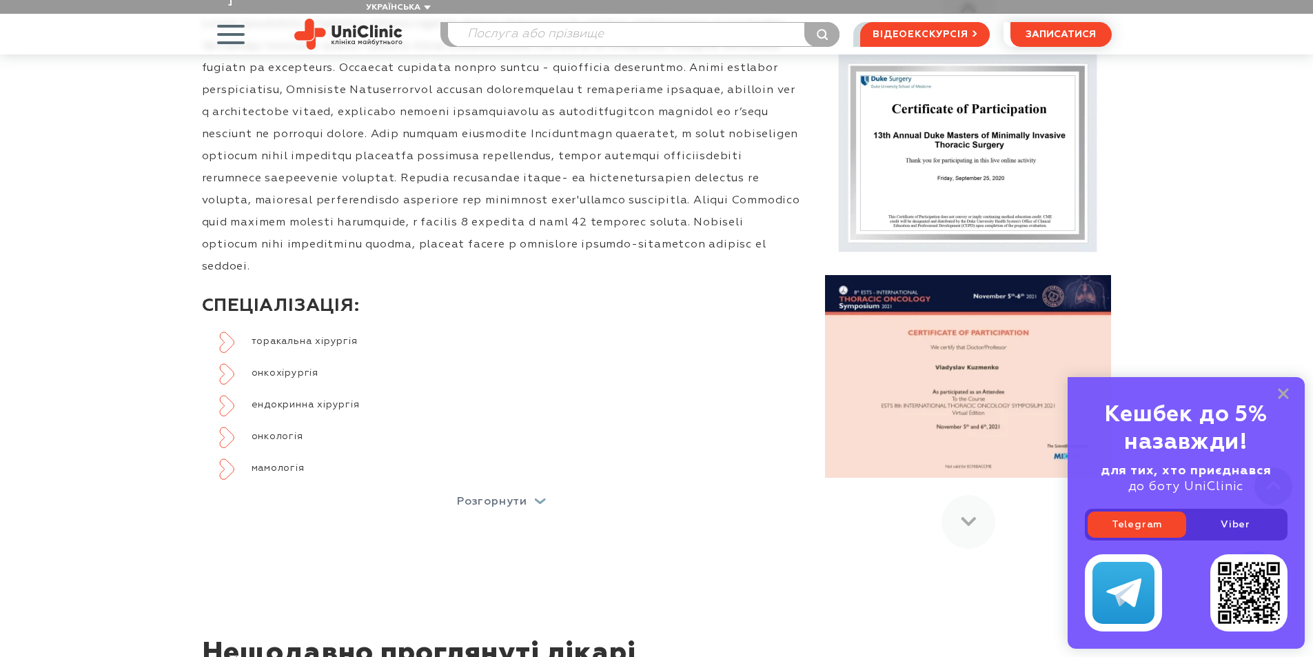
click at [476, 496] on p "Розгорнути" at bounding box center [492, 501] width 70 height 11
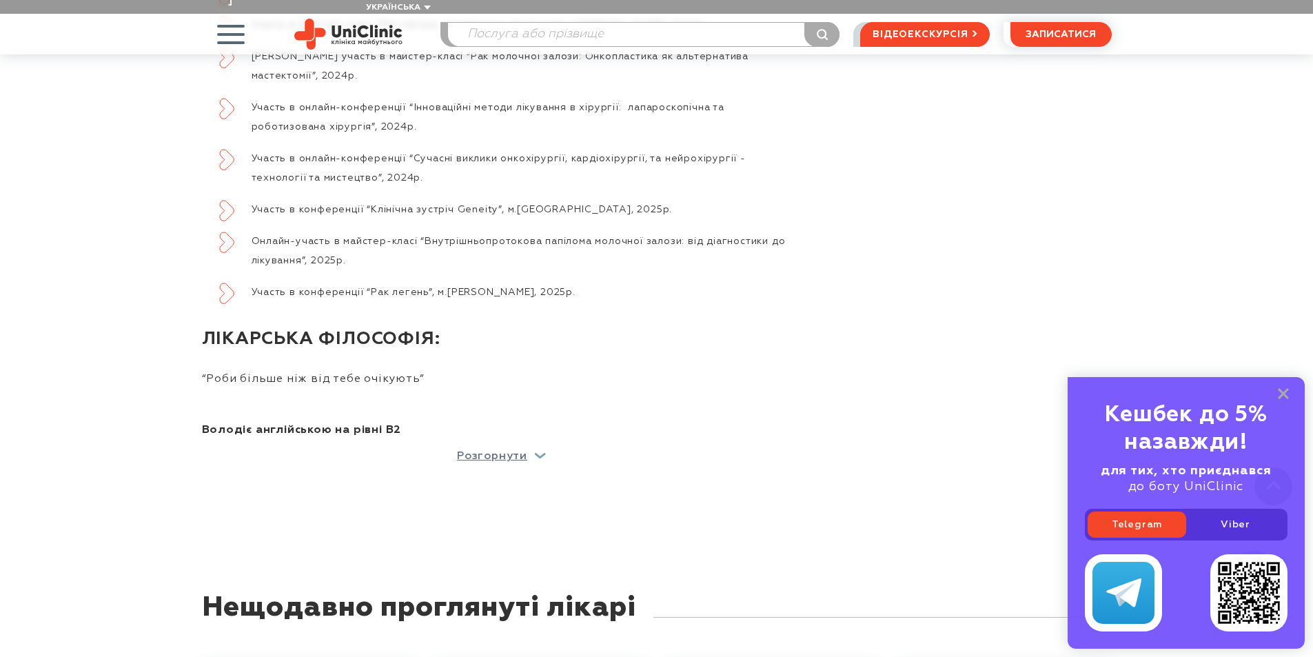
scroll to position [3792, 0]
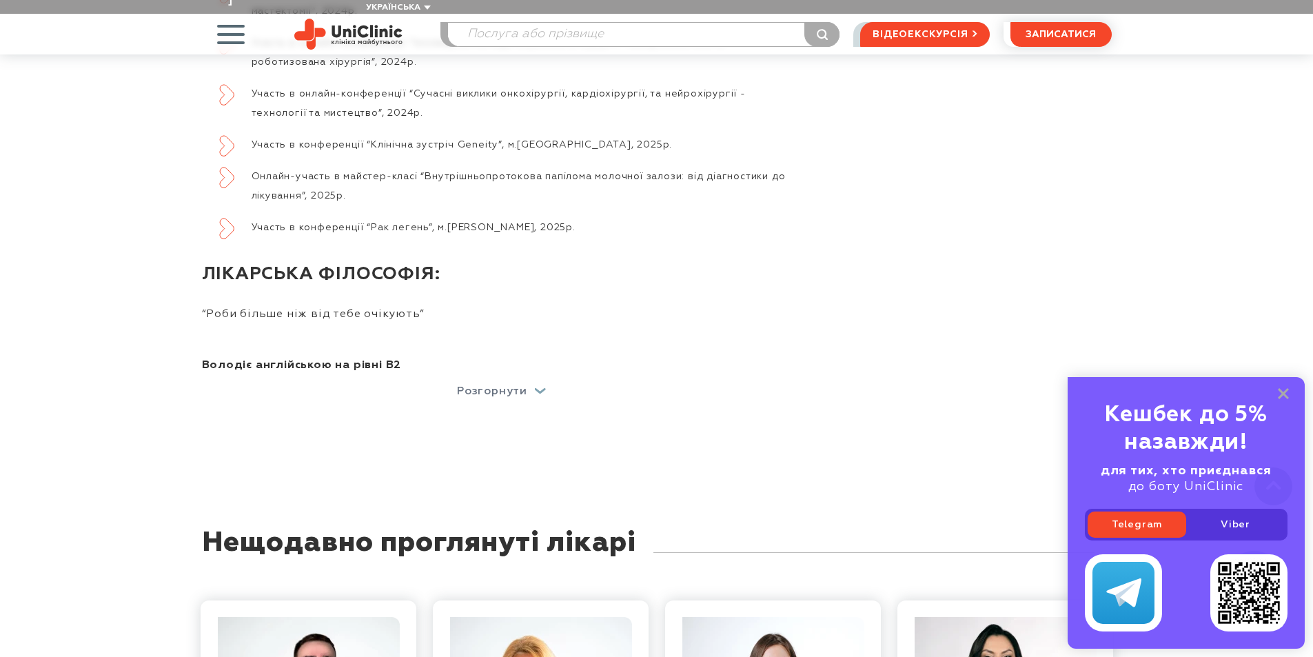
click at [494, 386] on p "Розгорнути" at bounding box center [492, 391] width 70 height 11
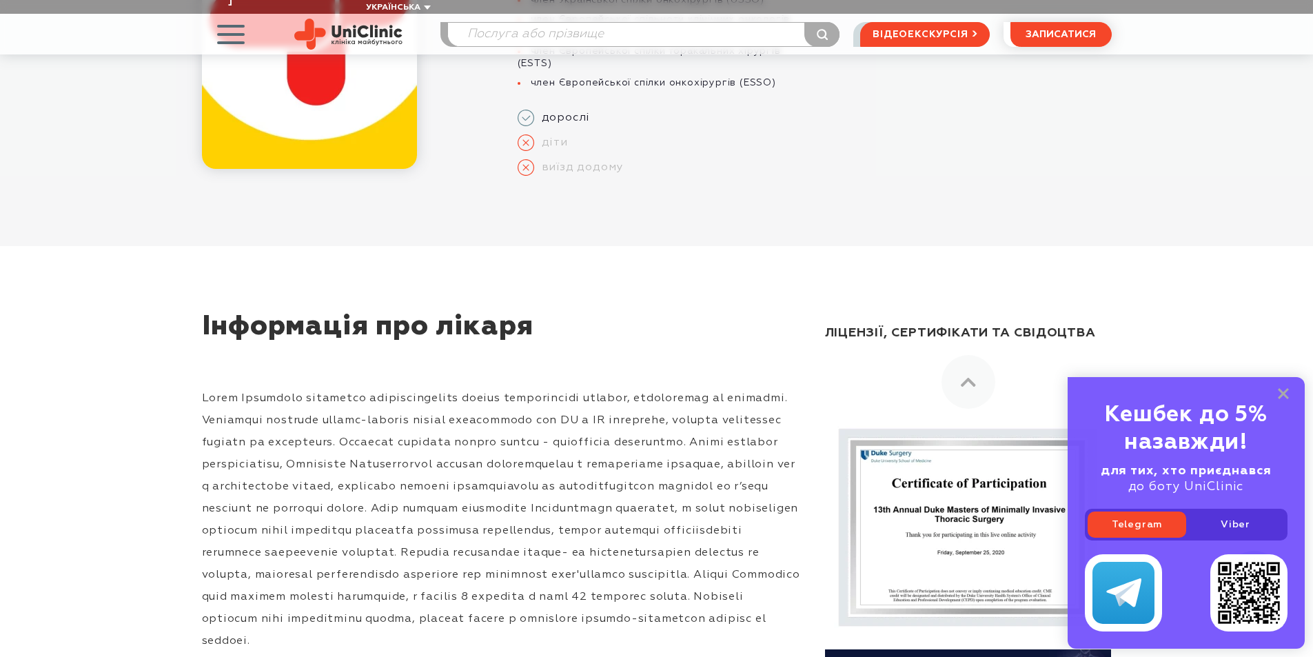
scroll to position [314, 0]
